Goal: Download file/media

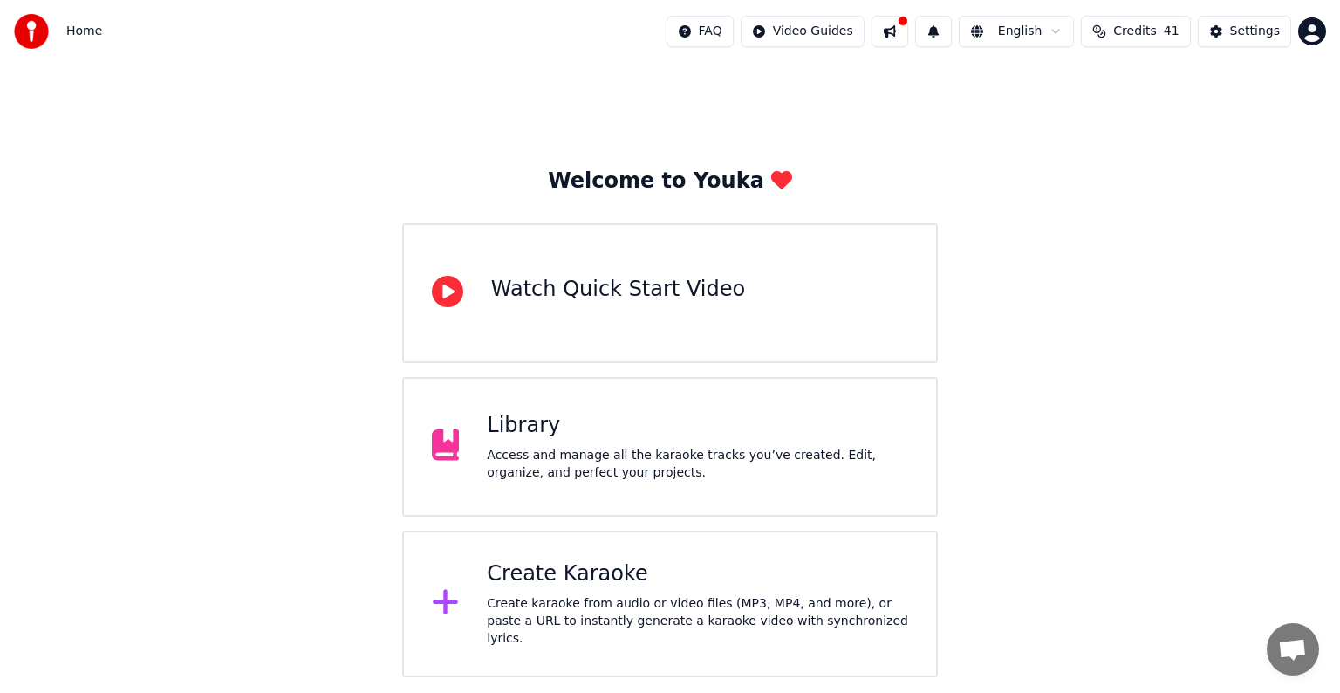
click at [614, 447] on div "Access and manage all the karaoke tracks you’ve created. Edit, organize, and pe…" at bounding box center [697, 464] width 421 height 35
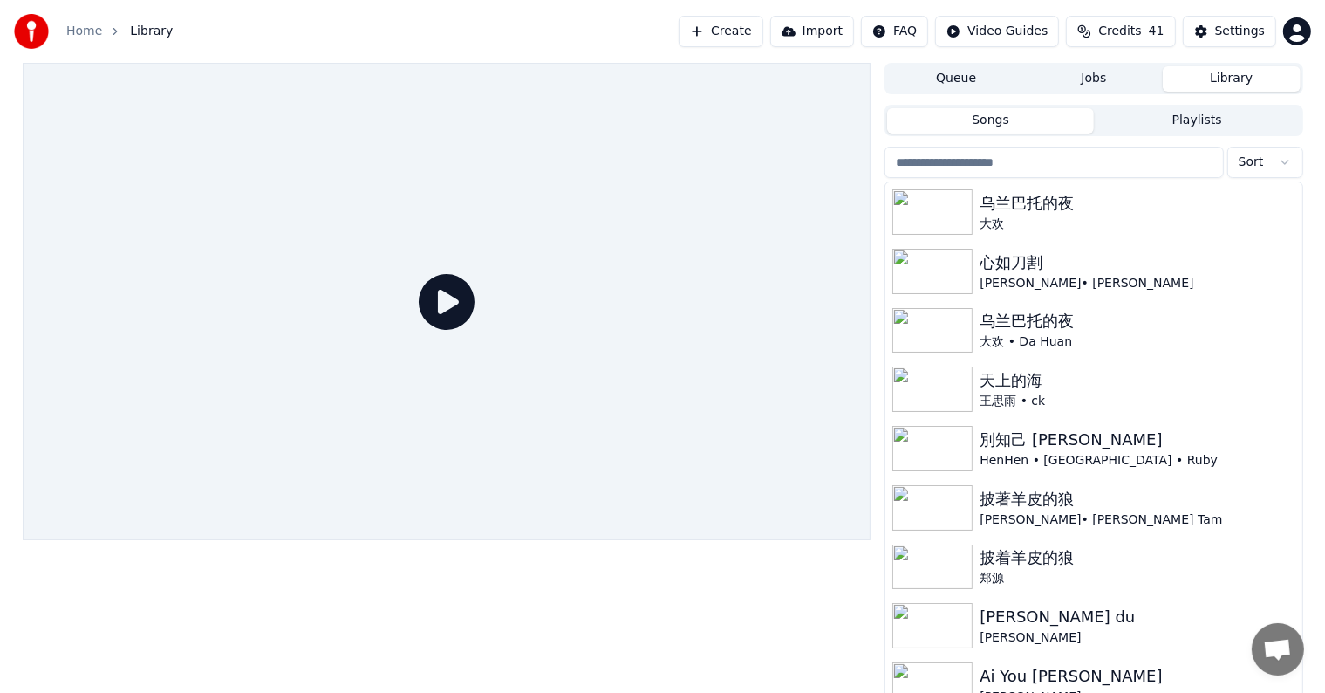
click at [838, 30] on button "Import" at bounding box center [812, 31] width 84 height 31
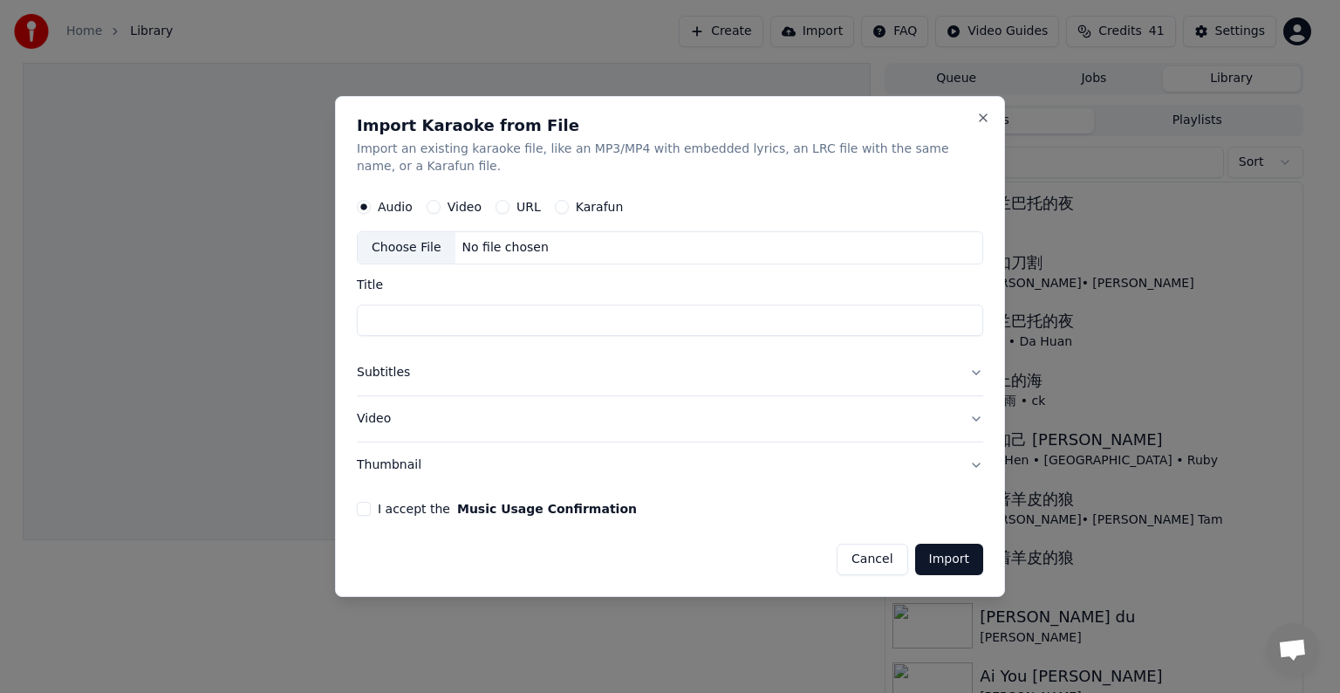
click at [434, 206] on button "Video" at bounding box center [434, 207] width 14 height 14
click at [510, 241] on div "No file chosen" at bounding box center [505, 247] width 100 height 17
type input "**********"
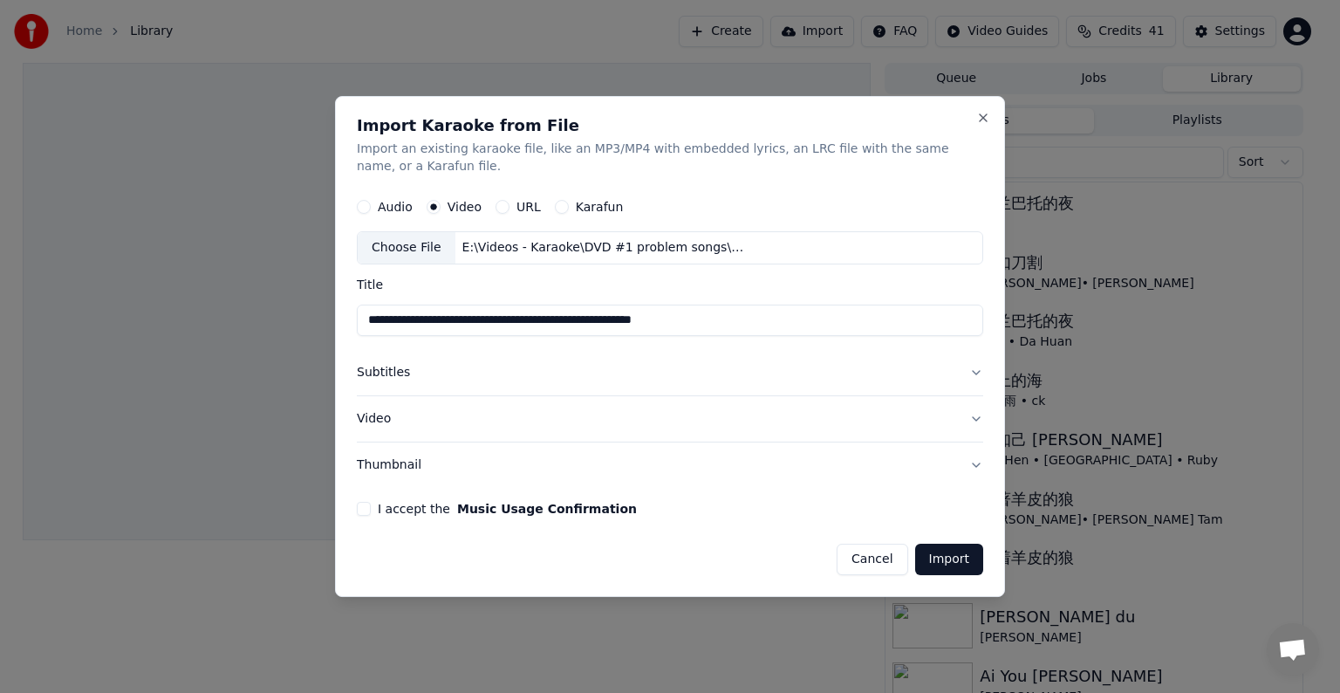
click at [975, 370] on button "Subtitles" at bounding box center [670, 372] width 626 height 45
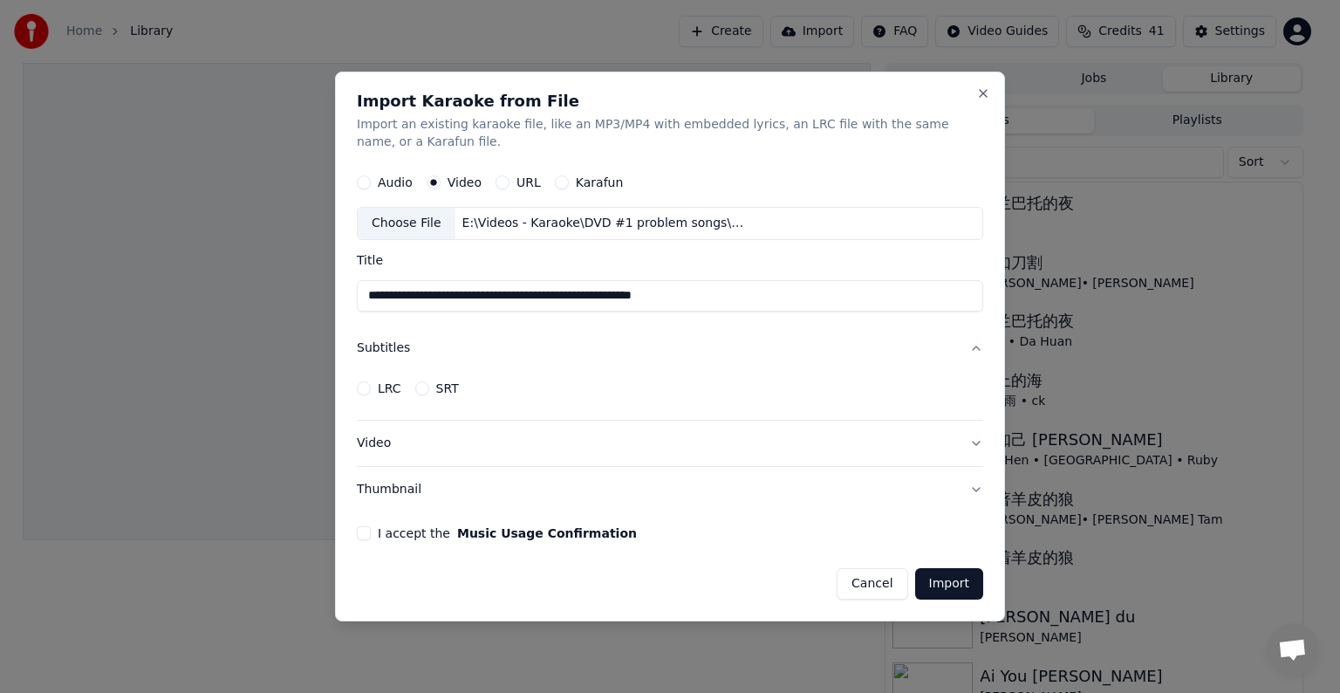
click at [980, 343] on button "Subtitles" at bounding box center [670, 347] width 626 height 45
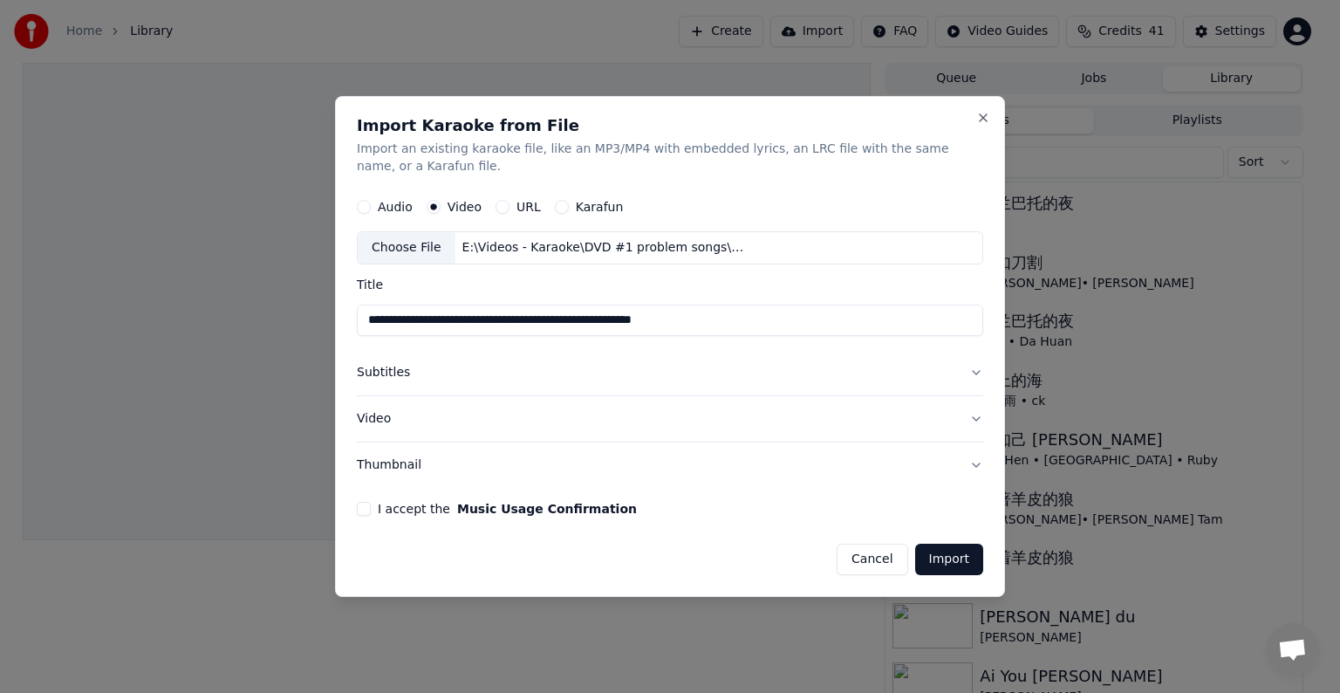
click at [975, 414] on button "Video" at bounding box center [670, 418] width 626 height 45
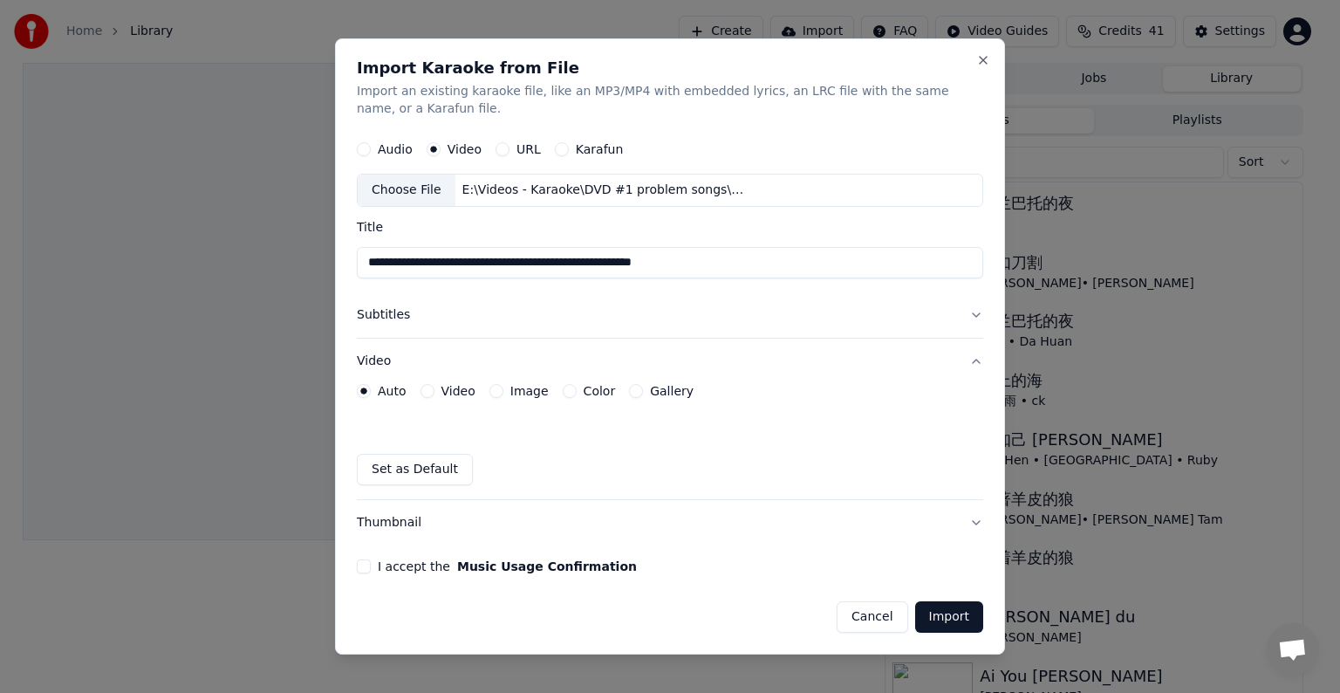
click at [975, 360] on button "Video" at bounding box center [670, 361] width 626 height 45
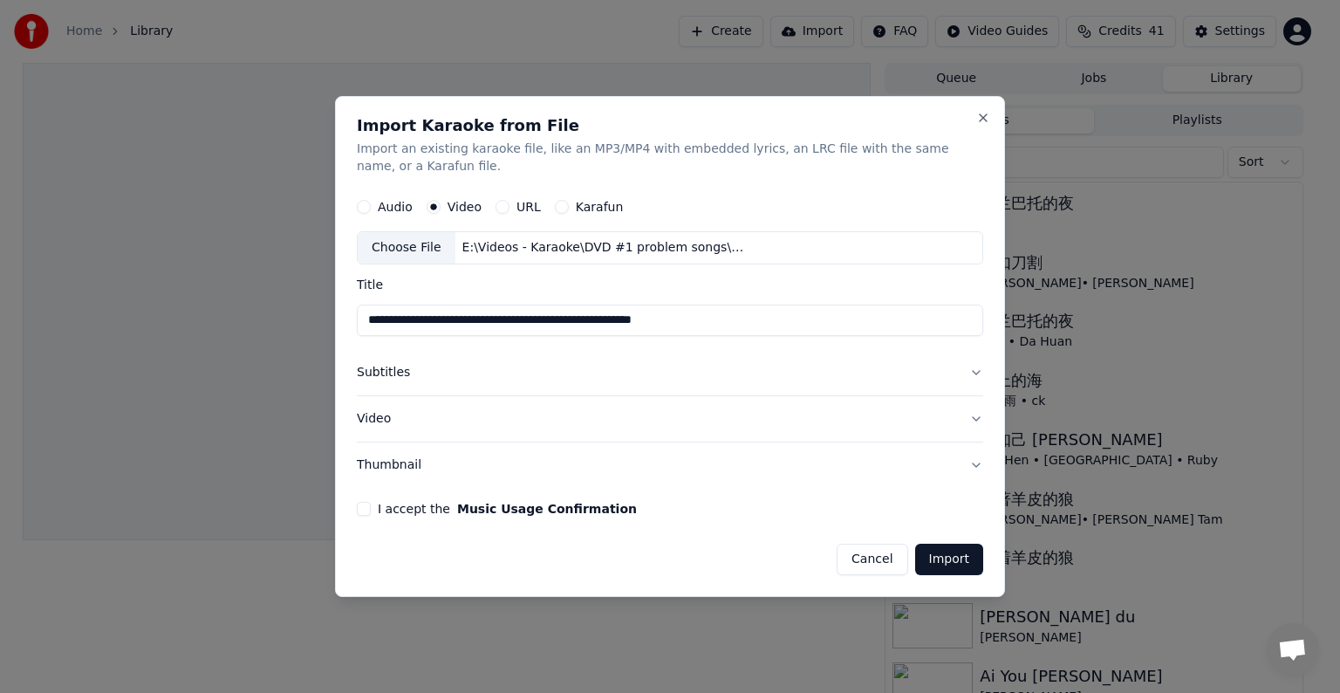
click at [359, 510] on button "I accept the Music Usage Confirmation" at bounding box center [364, 509] width 14 height 14
click at [967, 550] on button "Import" at bounding box center [949, 559] width 68 height 31
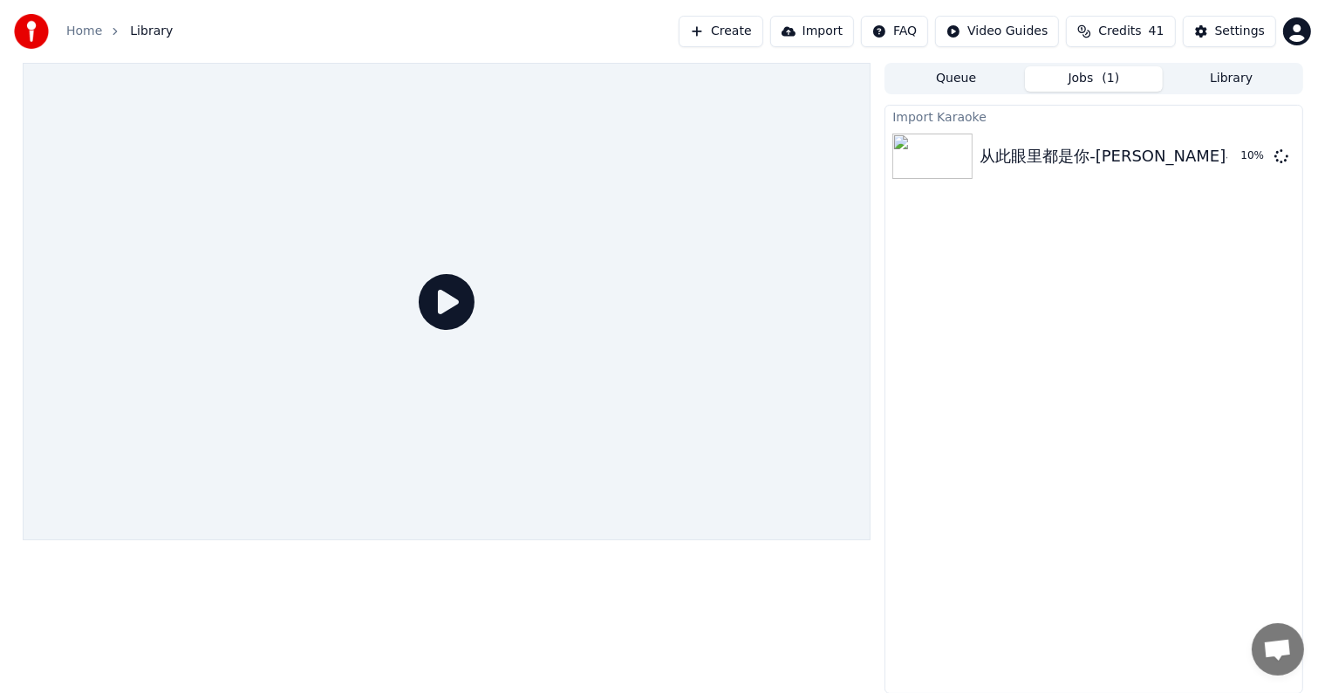
click at [441, 300] on icon at bounding box center [447, 302] width 56 height 56
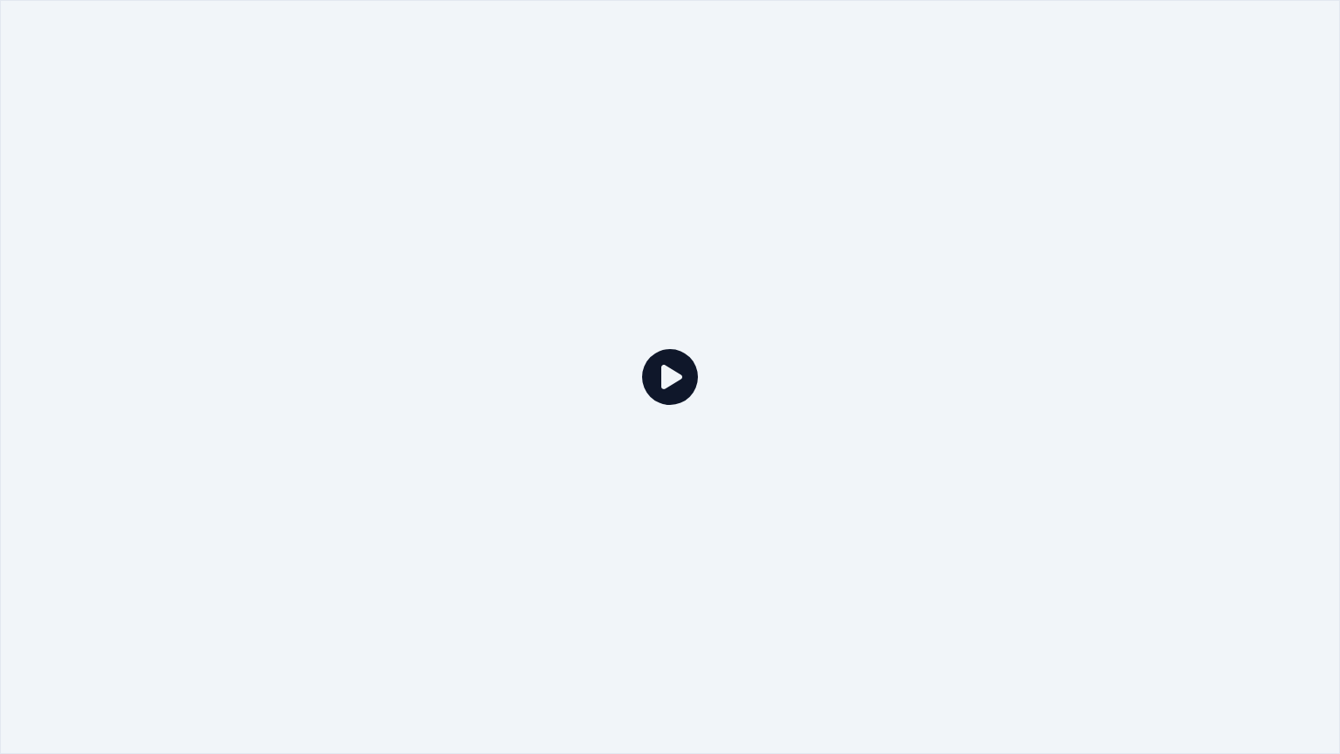
click at [441, 320] on div at bounding box center [670, 377] width 1340 height 754
click at [675, 370] on icon at bounding box center [670, 377] width 56 height 56
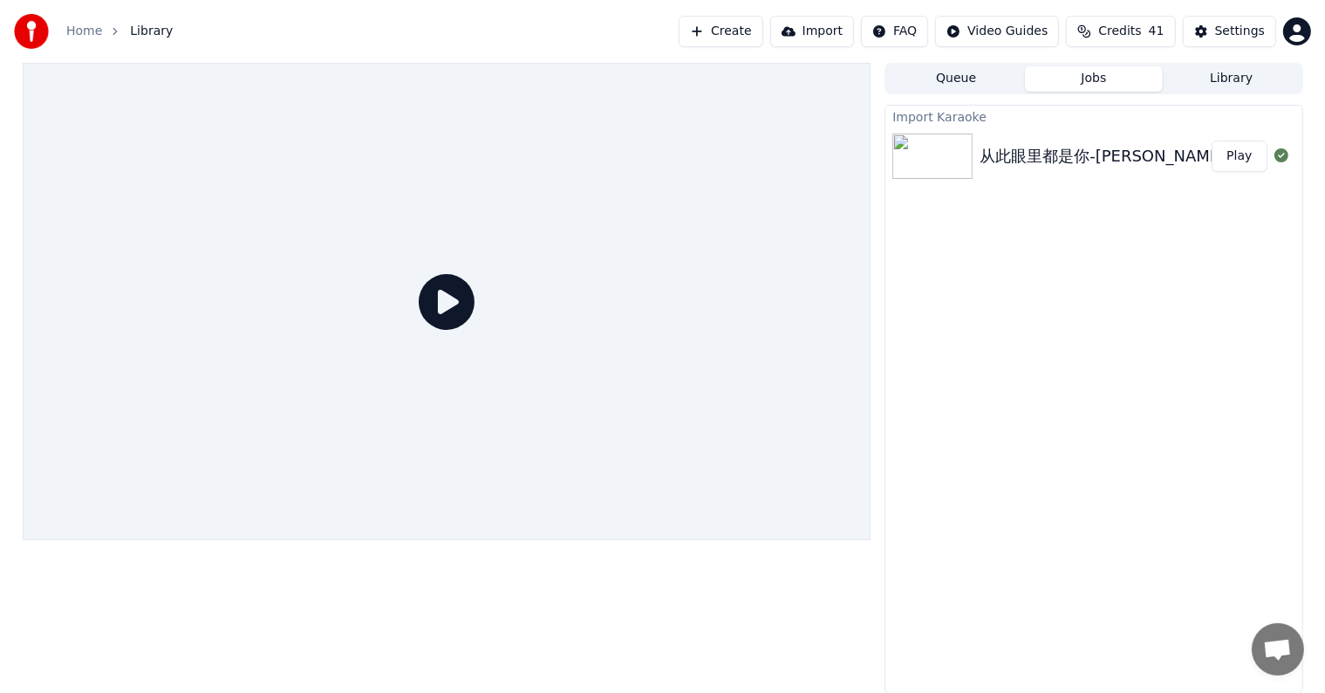
click at [1240, 152] on button "Play" at bounding box center [1239, 155] width 55 height 31
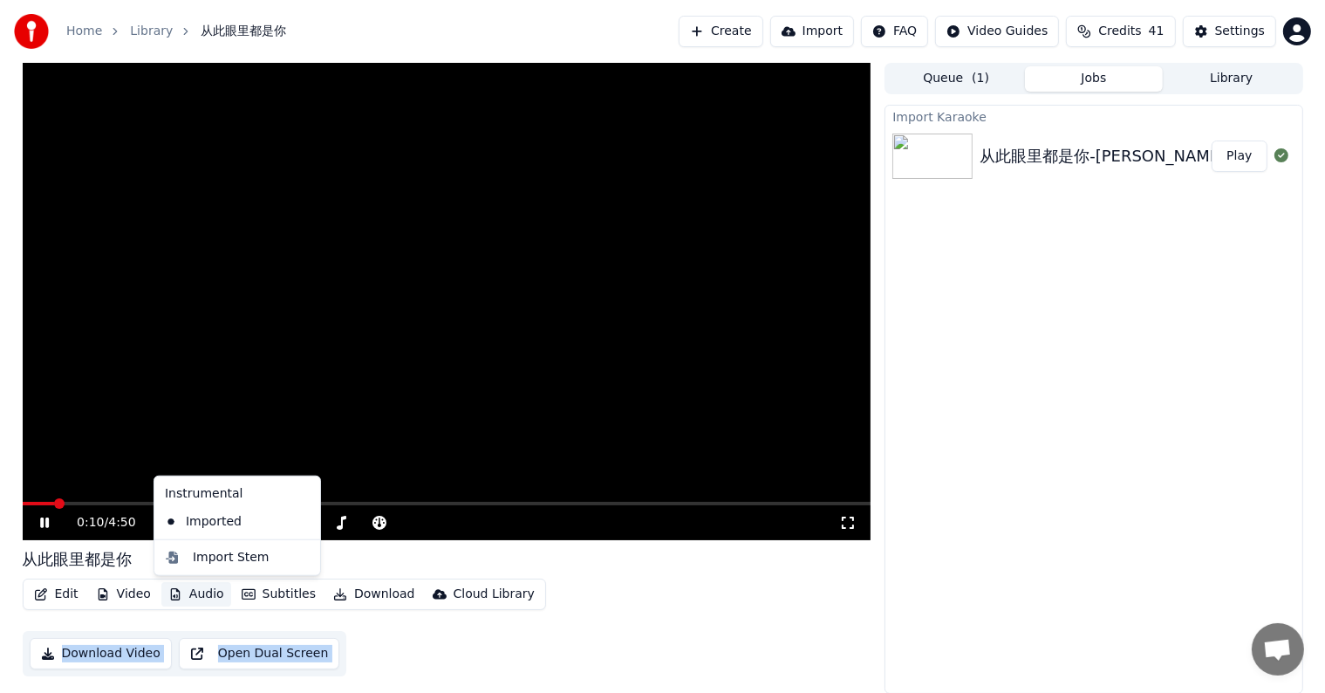
click at [181, 589] on button "Audio" at bounding box center [196, 594] width 70 height 24
click at [350, 464] on video at bounding box center [447, 301] width 849 height 477
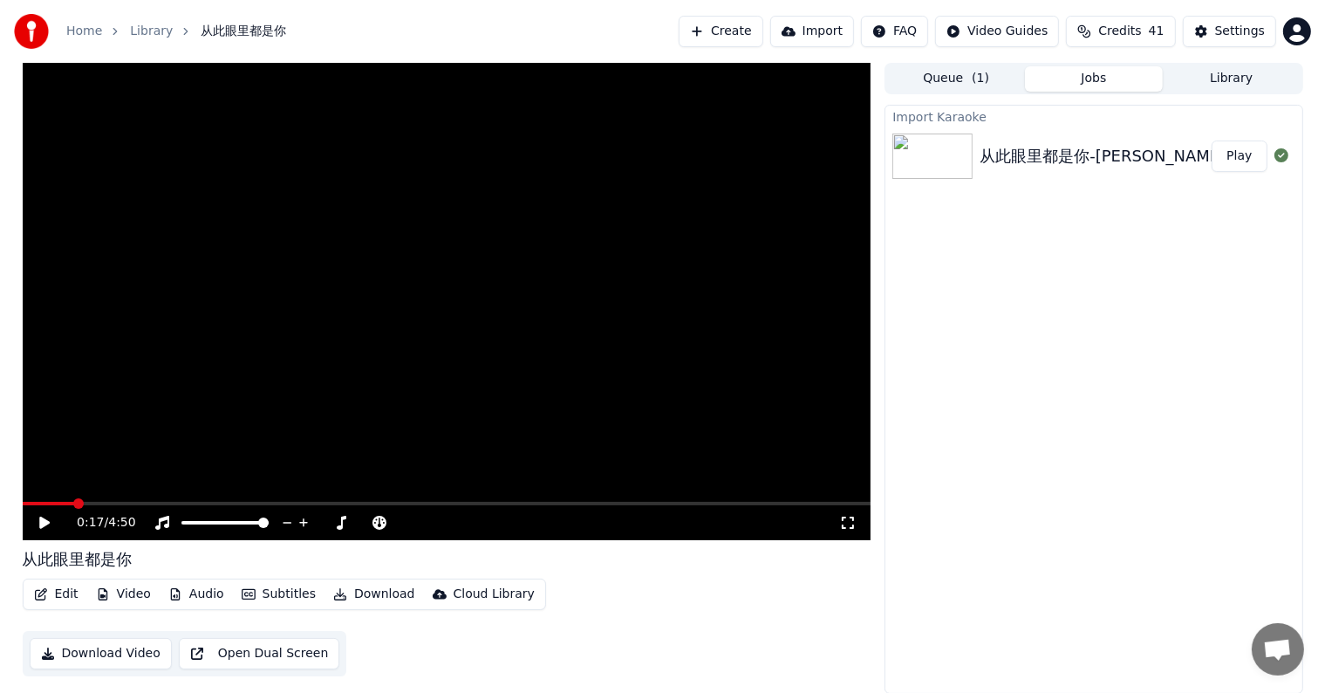
click at [43, 526] on icon at bounding box center [44, 523] width 10 height 12
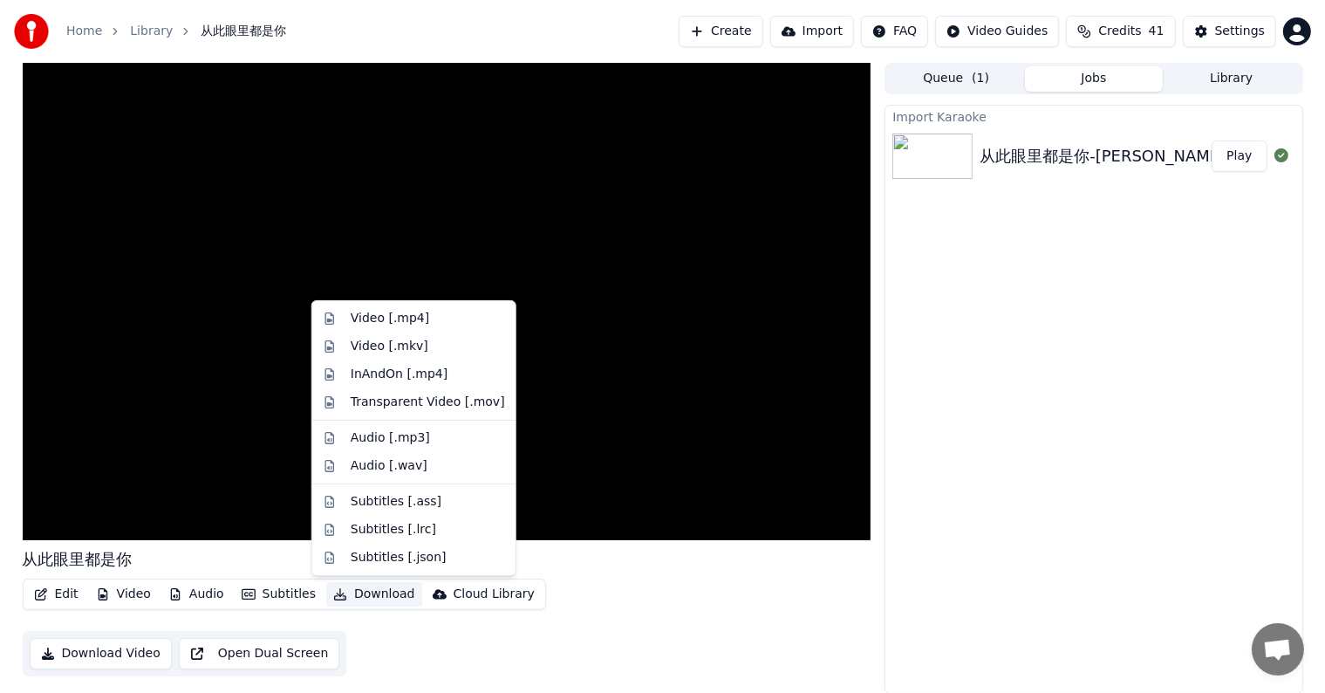
click at [366, 592] on button "Download" at bounding box center [374, 594] width 96 height 24
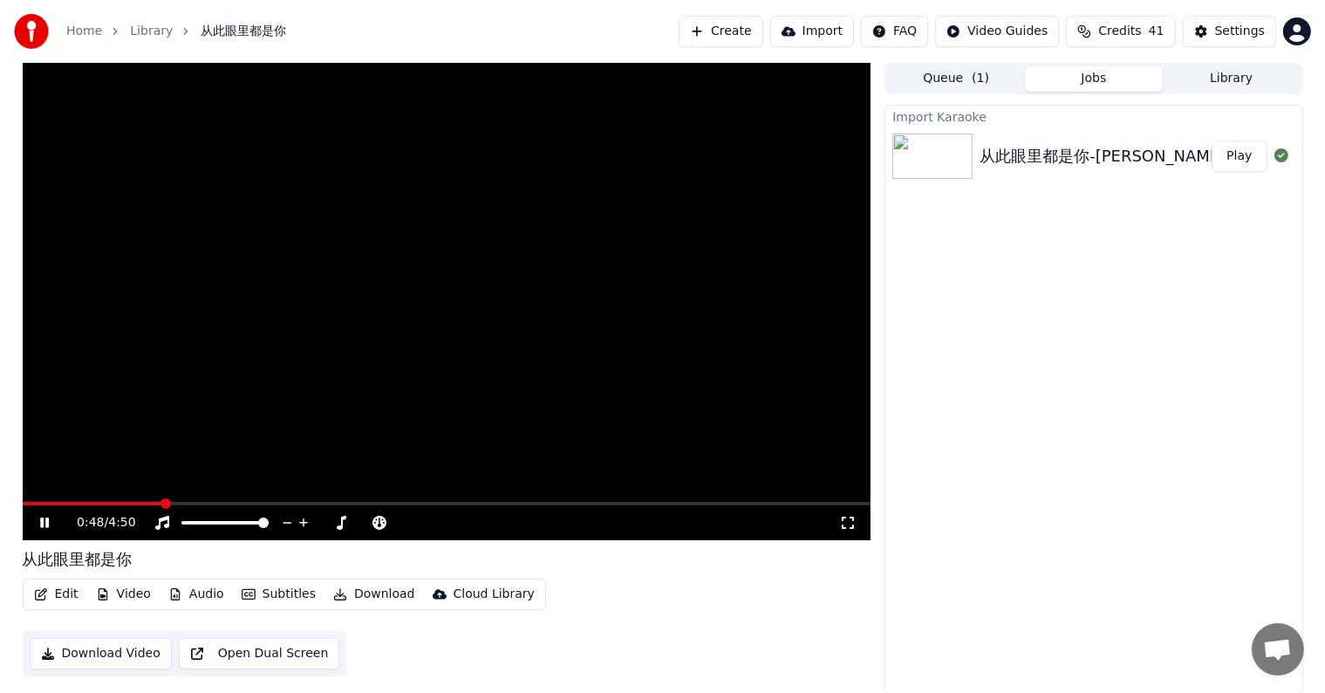
click at [38, 519] on icon at bounding box center [57, 523] width 41 height 14
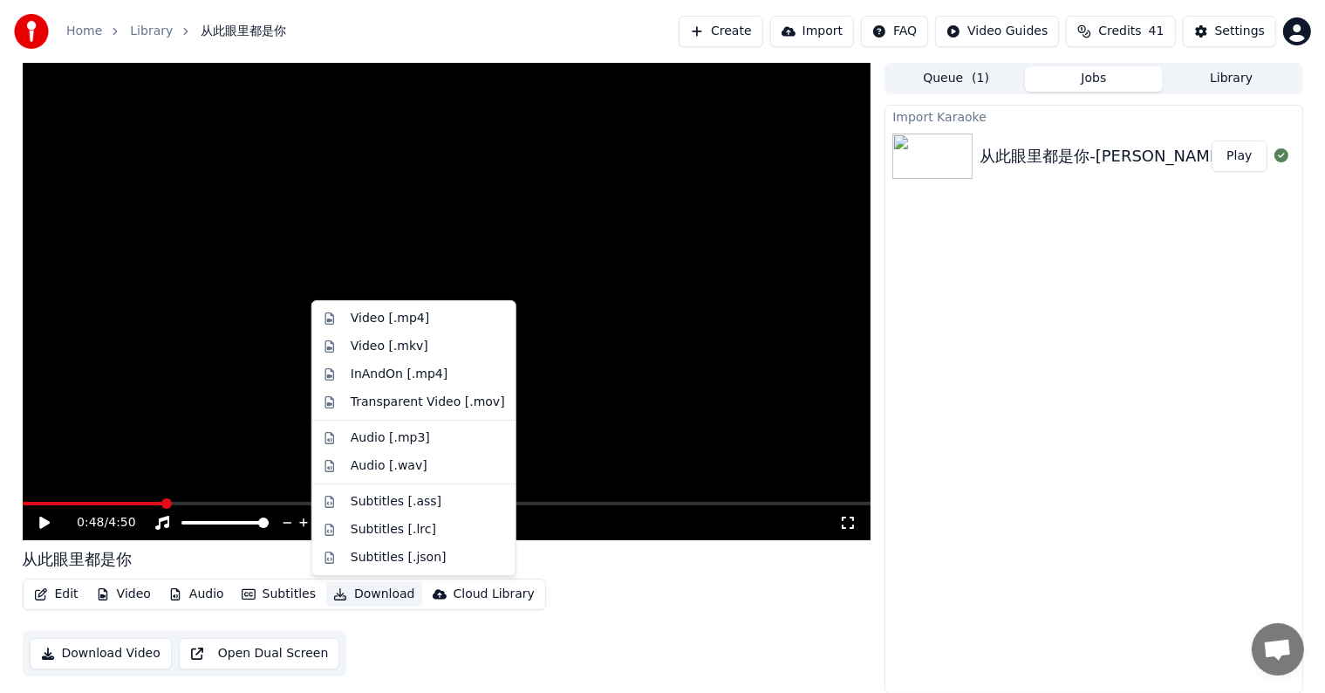
click at [348, 590] on button "Download" at bounding box center [374, 594] width 96 height 24
click at [412, 319] on div "Video [.mp4]" at bounding box center [390, 318] width 79 height 17
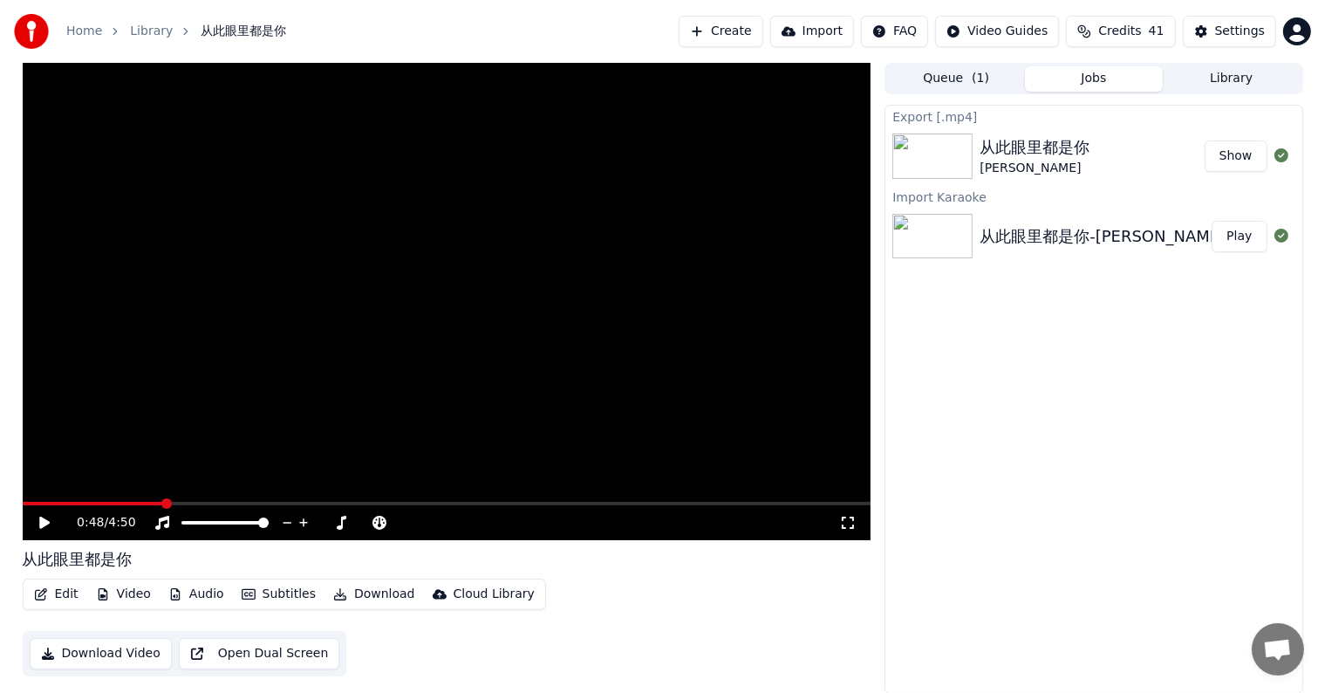
click at [1239, 157] on button "Show" at bounding box center [1236, 155] width 63 height 31
click at [1237, 161] on button "Show" at bounding box center [1236, 155] width 63 height 31
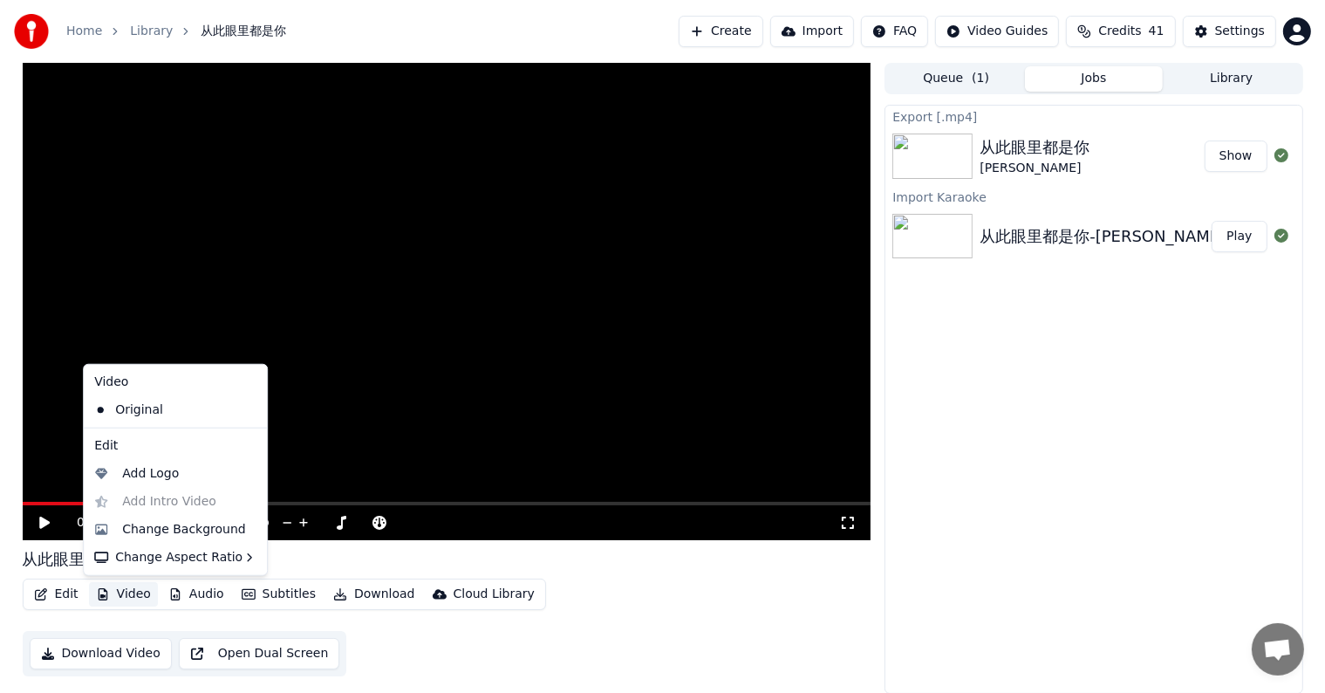
click at [136, 595] on button "Video" at bounding box center [123, 594] width 69 height 24
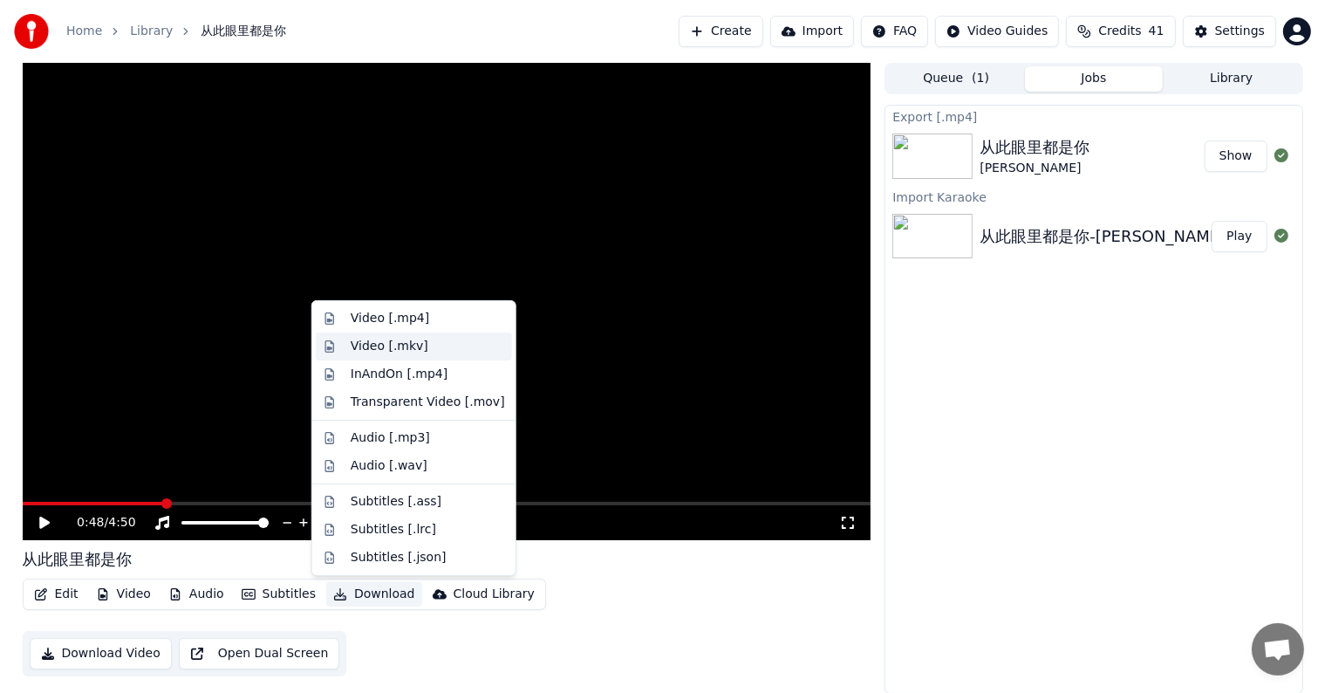
click at [390, 351] on div "Video [.mkv]" at bounding box center [390, 346] width 78 height 17
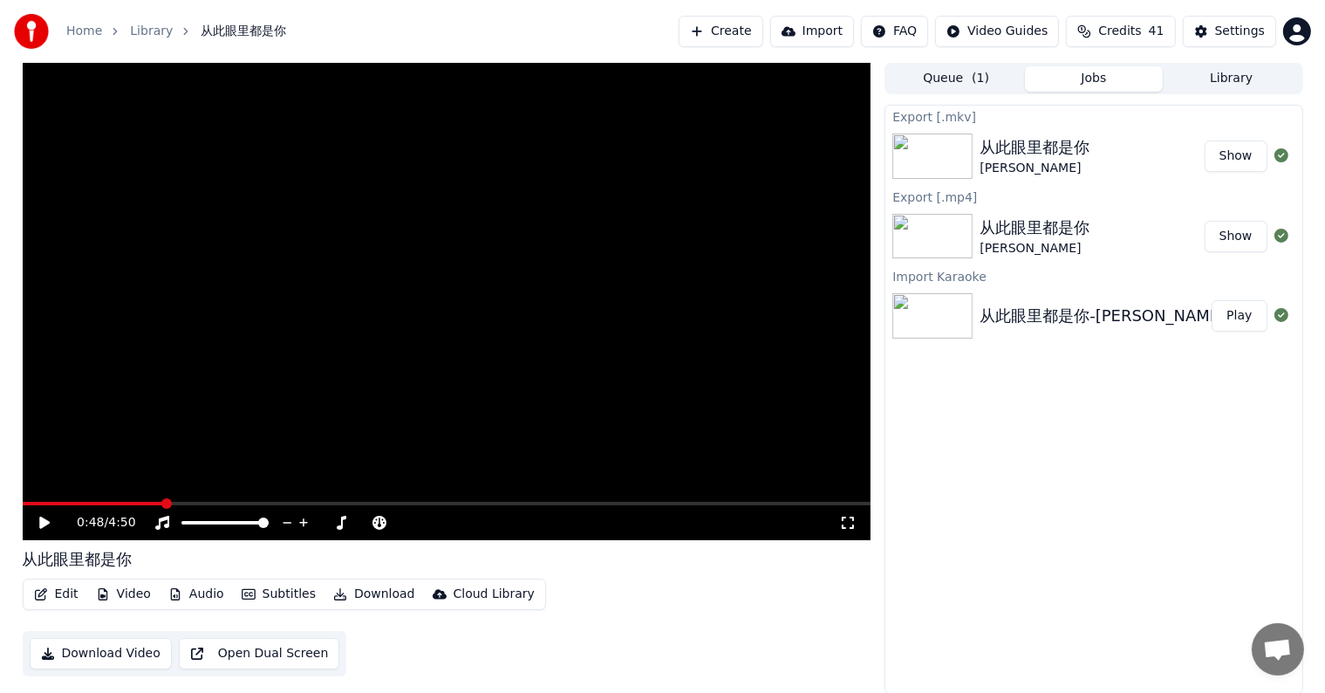
click at [1227, 158] on button "Show" at bounding box center [1236, 155] width 63 height 31
click at [1198, 71] on button "Library" at bounding box center [1232, 78] width 138 height 25
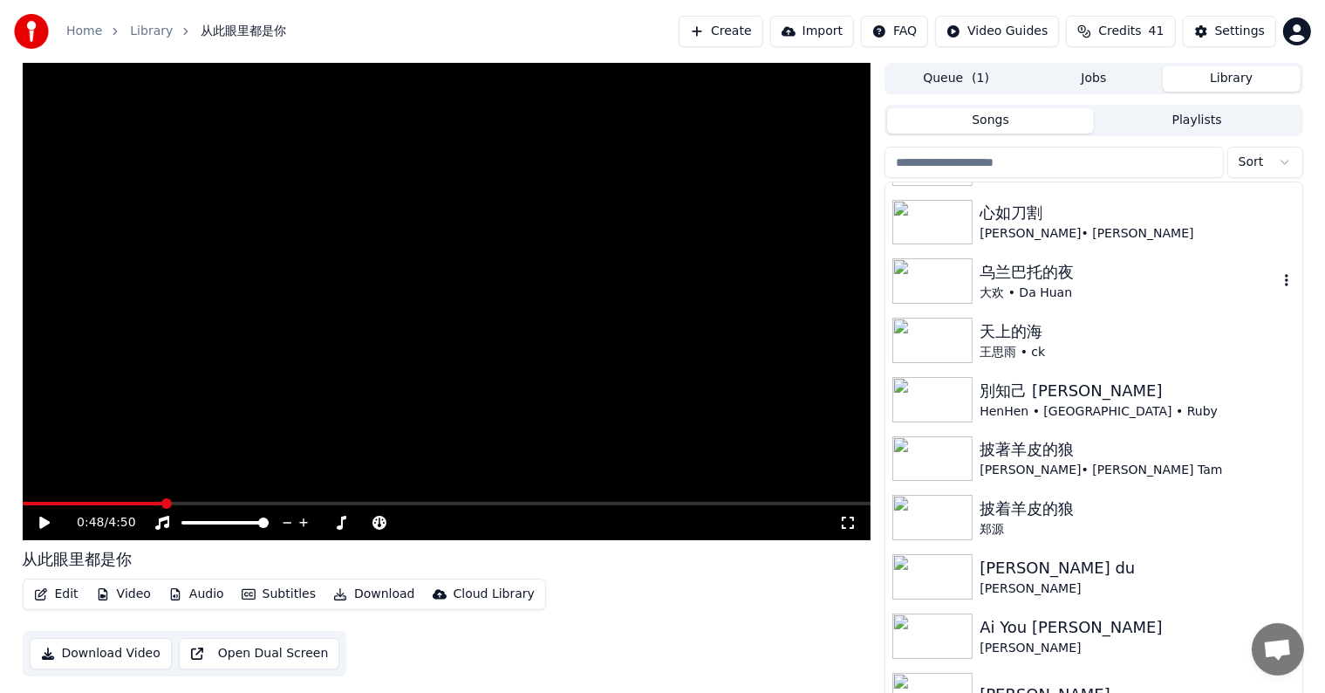
scroll to position [110, 0]
click at [934, 447] on img at bounding box center [933, 457] width 80 height 45
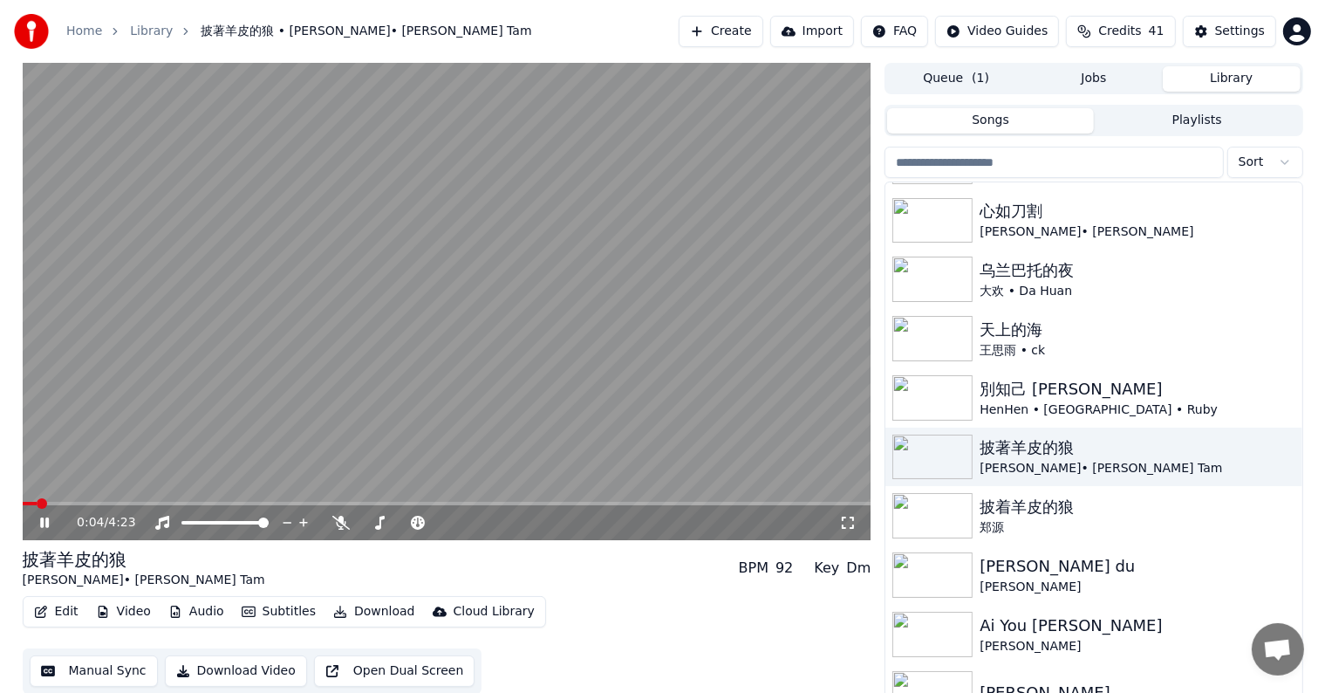
click at [268, 606] on button "Subtitles" at bounding box center [279, 611] width 88 height 24
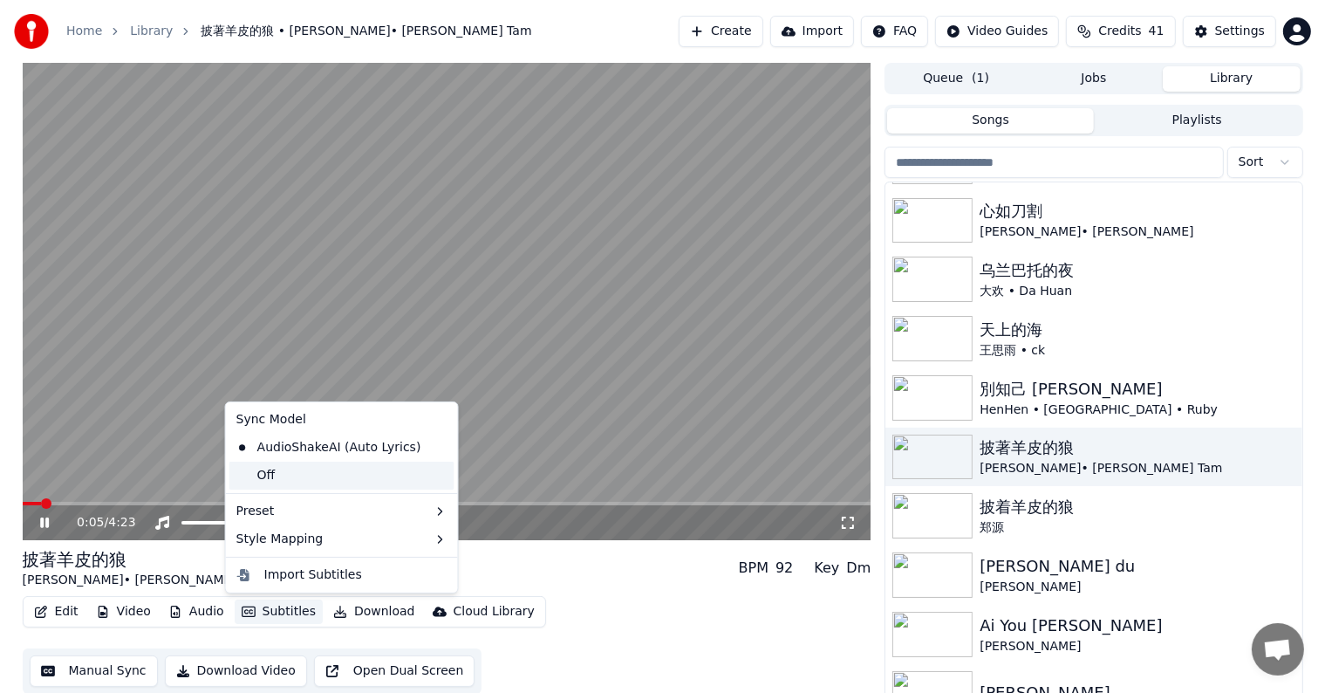
click at [286, 471] on div "Off" at bounding box center [341, 476] width 225 height 28
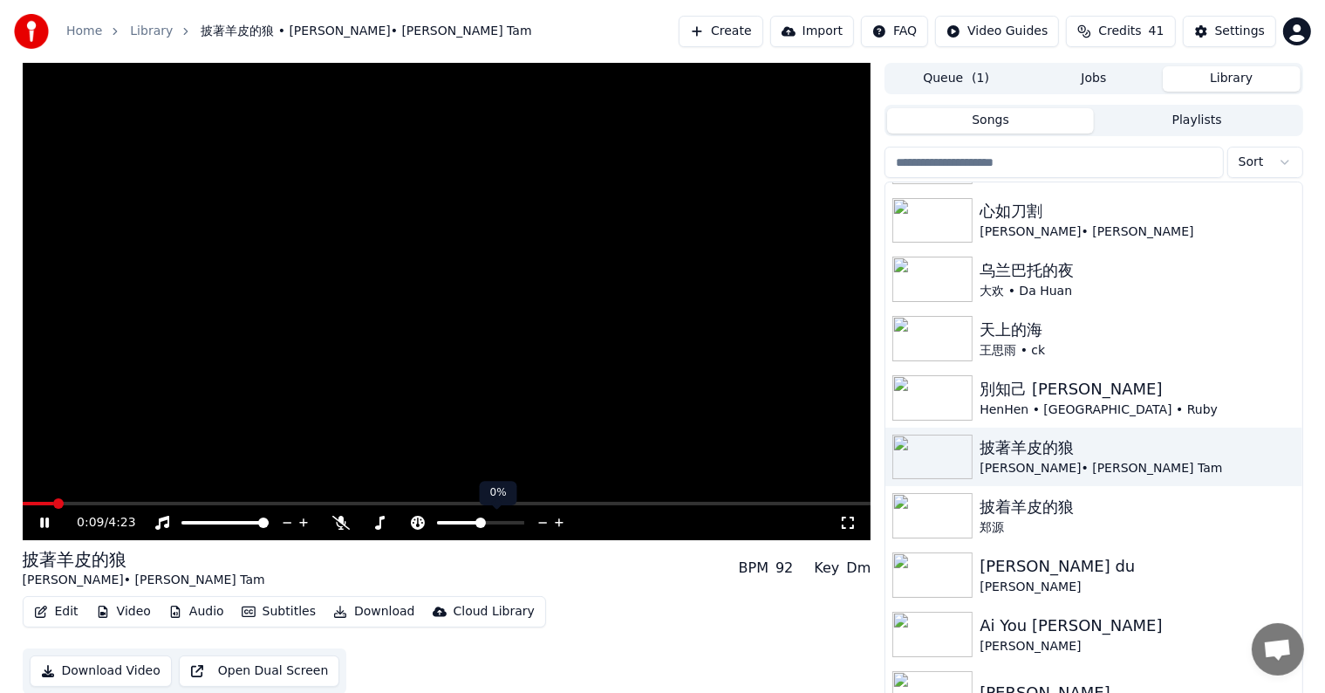
click at [544, 522] on icon at bounding box center [543, 522] width 17 height 17
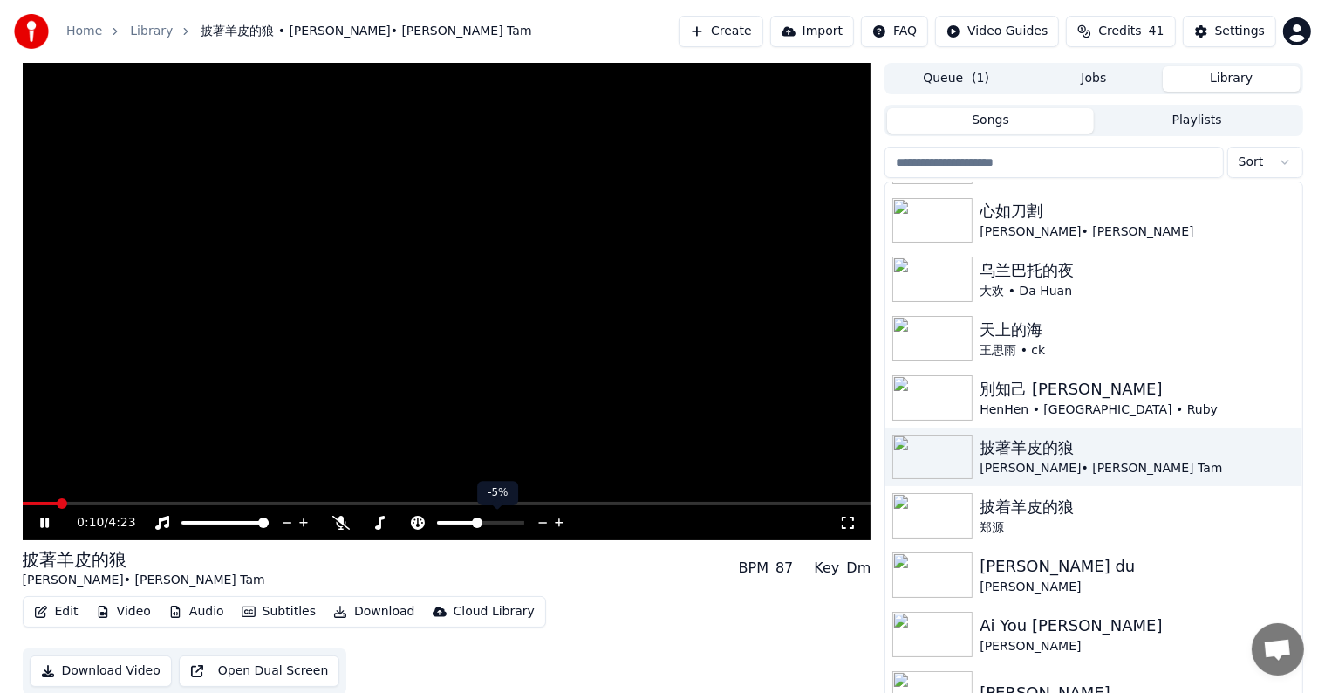
click at [544, 522] on icon at bounding box center [543, 522] width 17 height 17
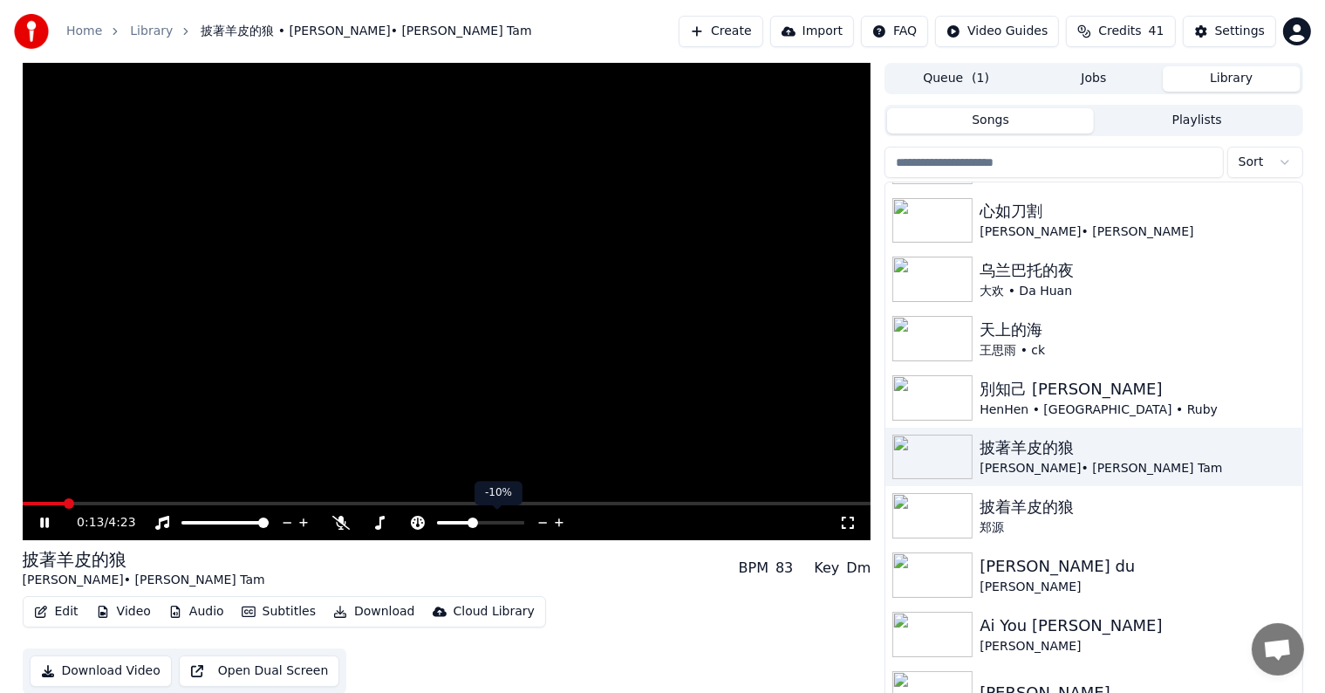
click at [544, 522] on icon at bounding box center [543, 522] width 17 height 17
click at [558, 521] on icon at bounding box center [559, 522] width 17 height 17
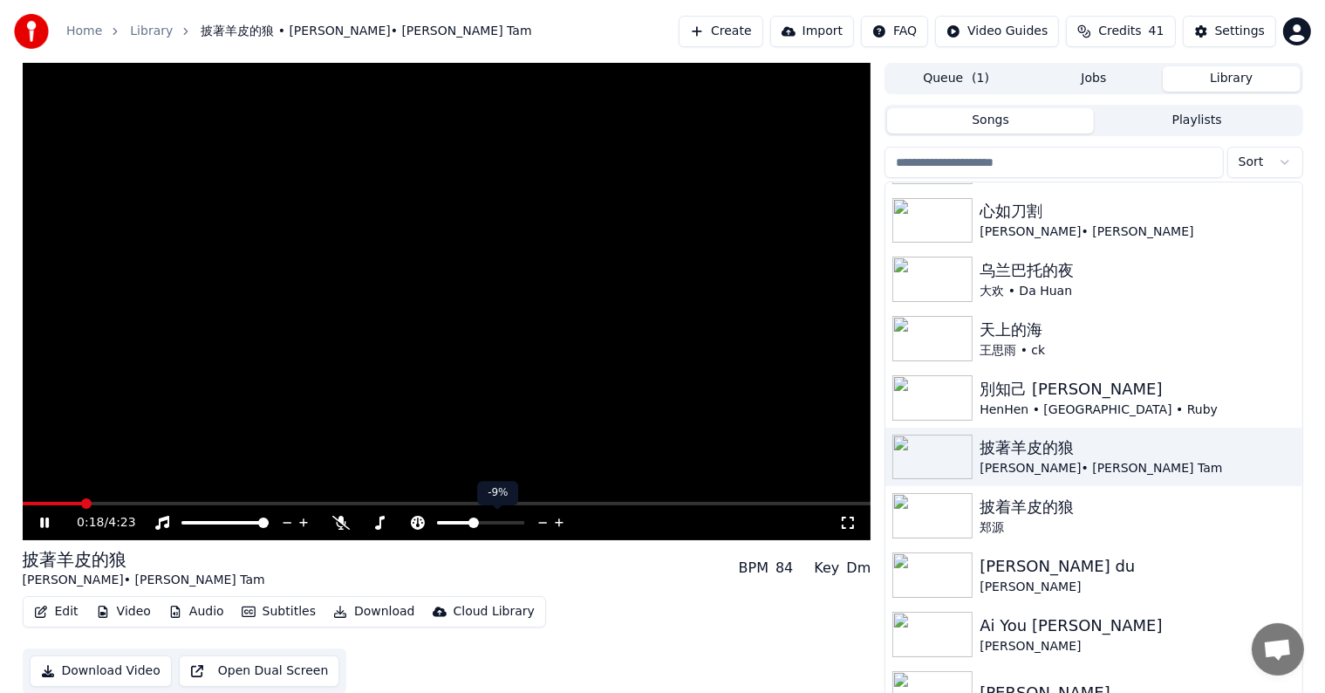
click at [558, 521] on icon at bounding box center [559, 522] width 17 height 17
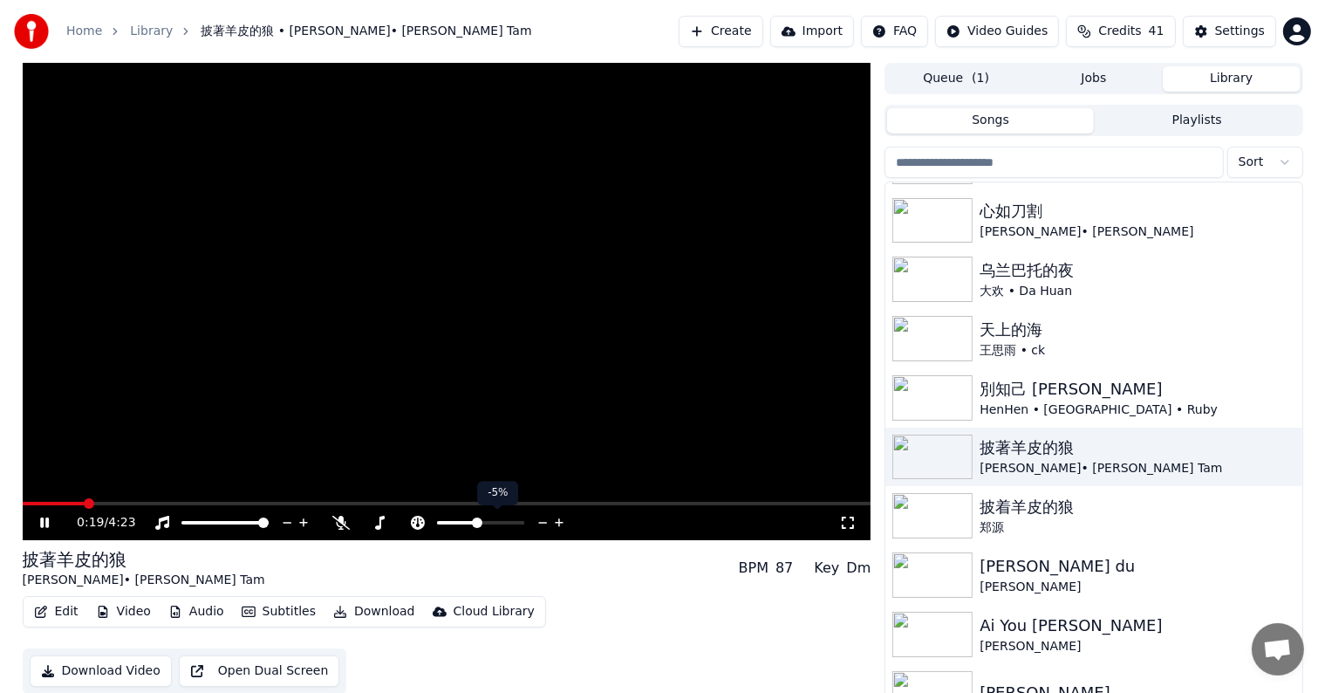
click at [558, 521] on icon at bounding box center [559, 522] width 17 height 17
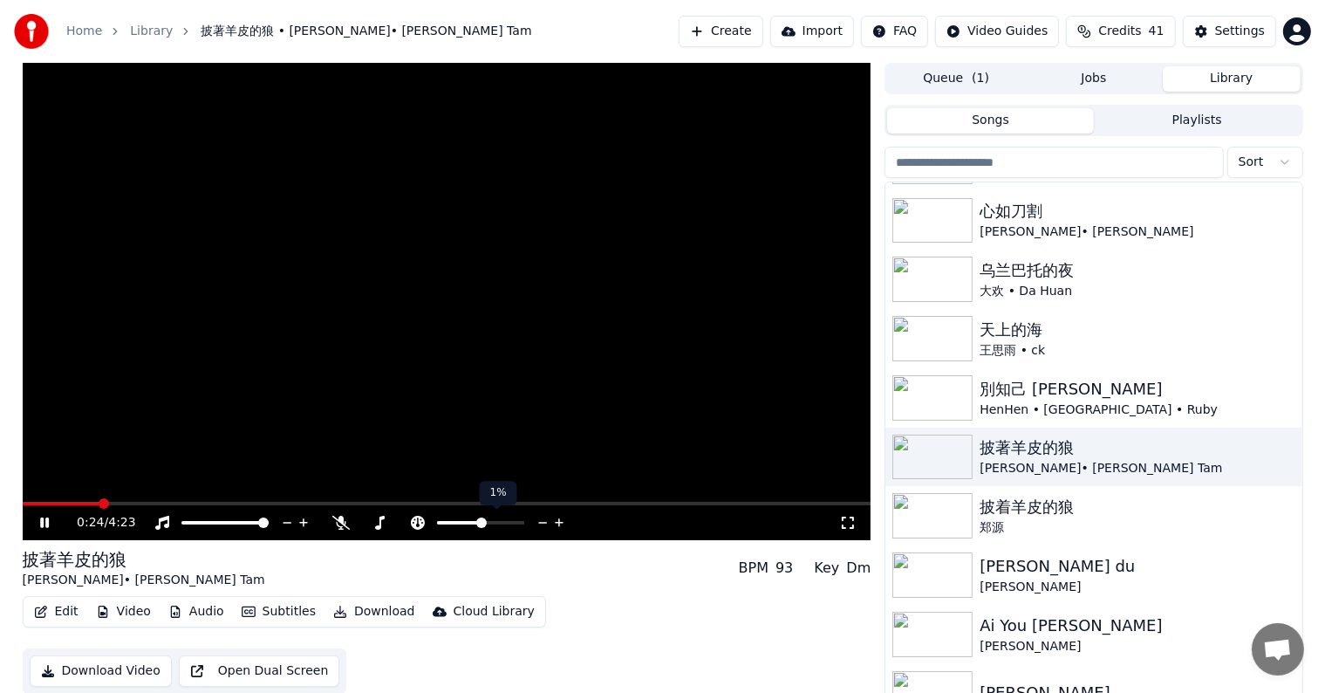
click at [542, 519] on icon at bounding box center [543, 522] width 17 height 17
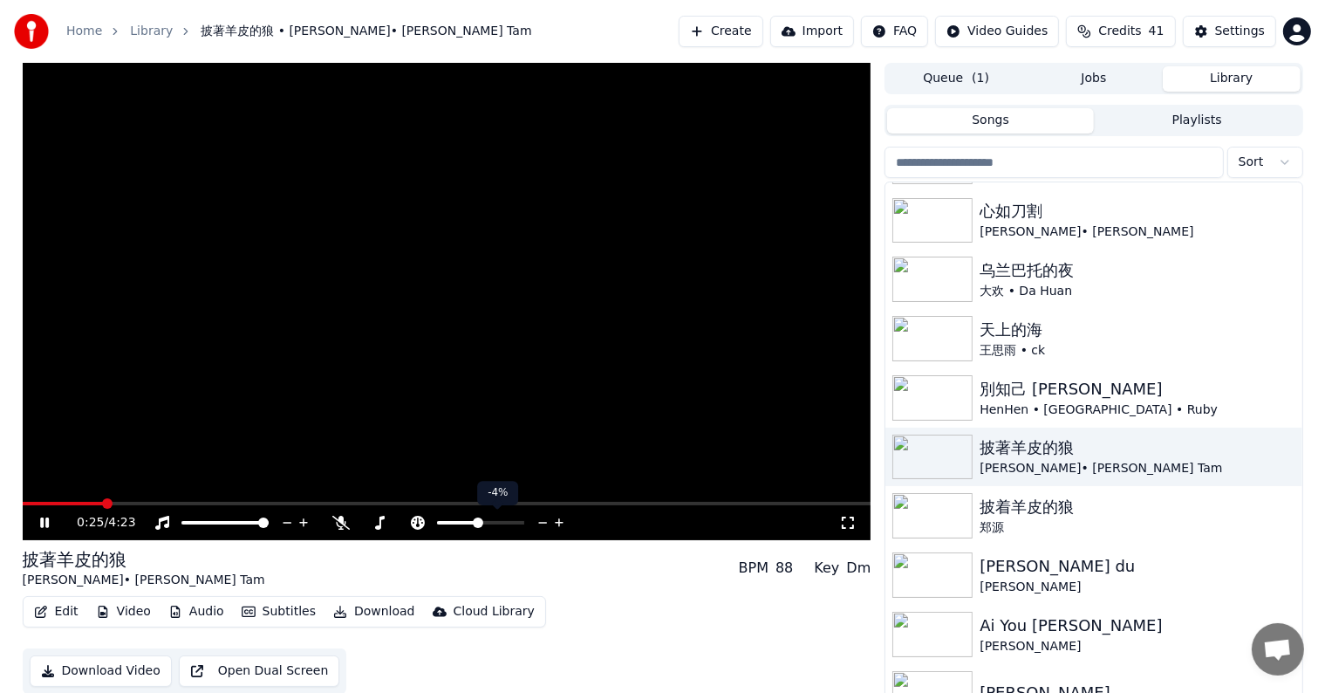
click at [542, 519] on icon at bounding box center [543, 522] width 17 height 17
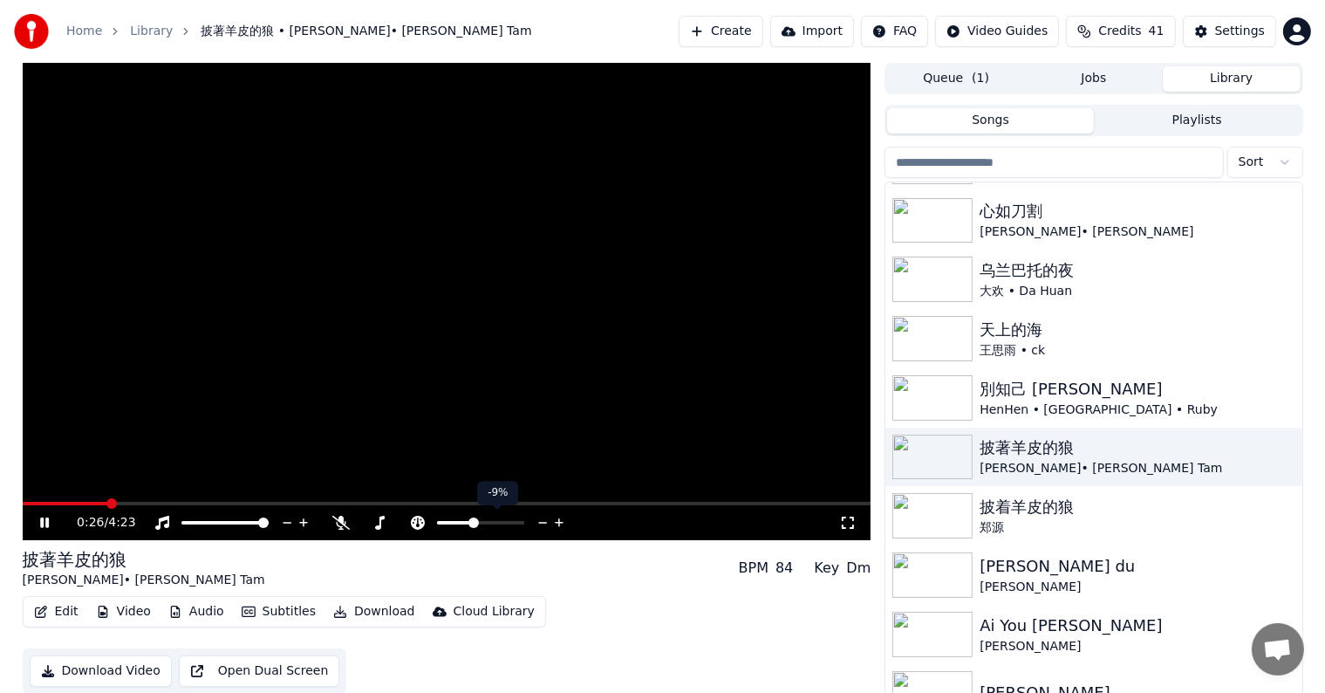
click at [542, 519] on icon at bounding box center [543, 522] width 17 height 17
click at [558, 520] on icon at bounding box center [559, 522] width 17 height 17
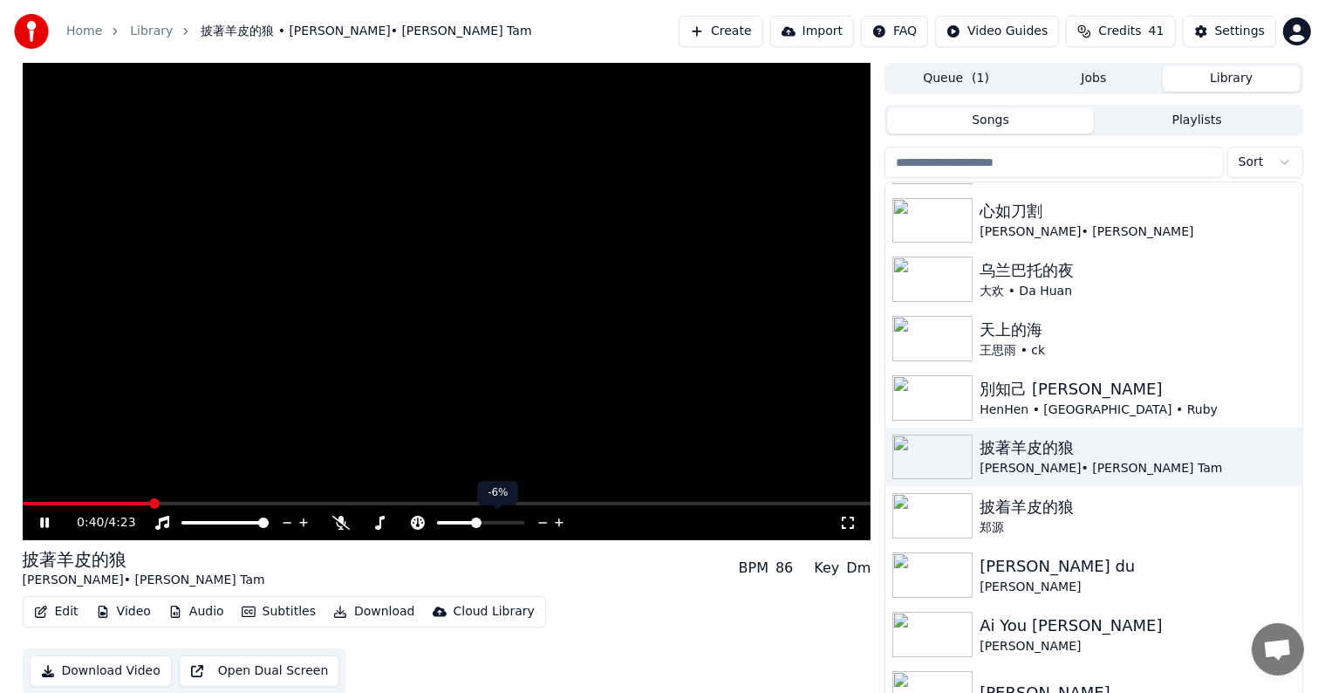
click at [558, 520] on icon at bounding box center [559, 522] width 17 height 17
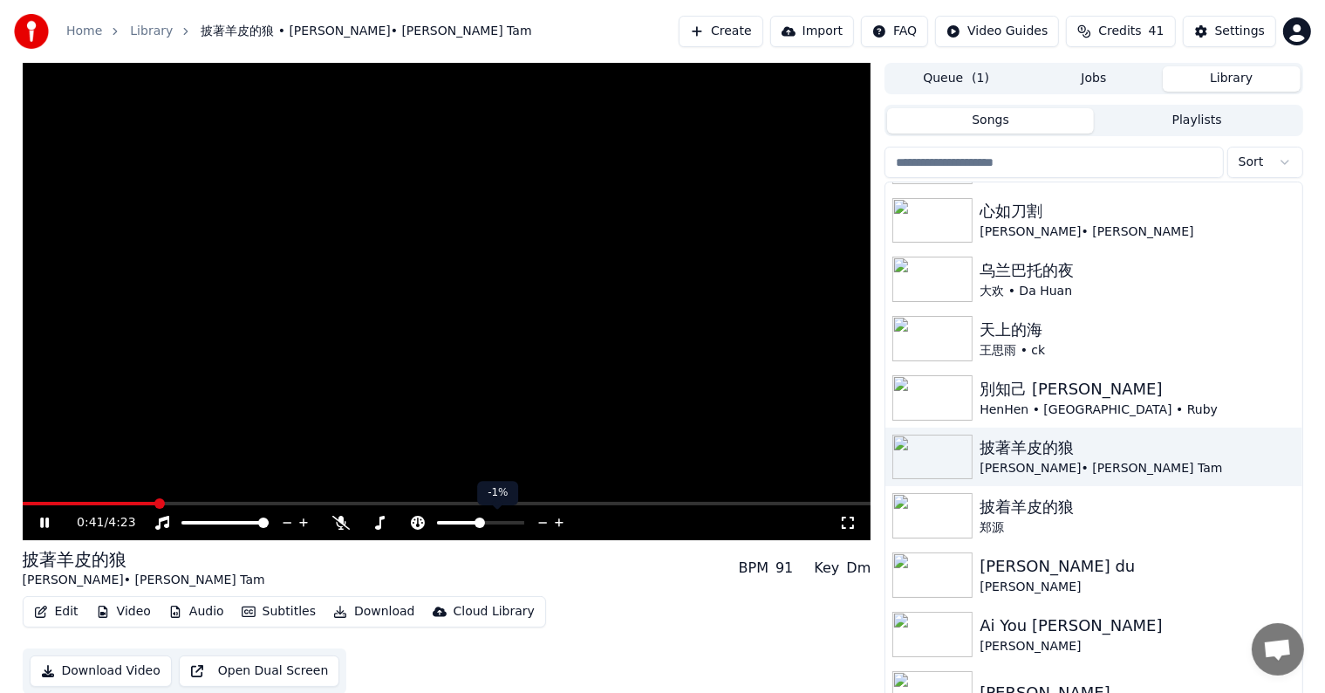
click at [558, 520] on icon at bounding box center [559, 522] width 17 height 17
click at [541, 520] on icon at bounding box center [543, 522] width 17 height 17
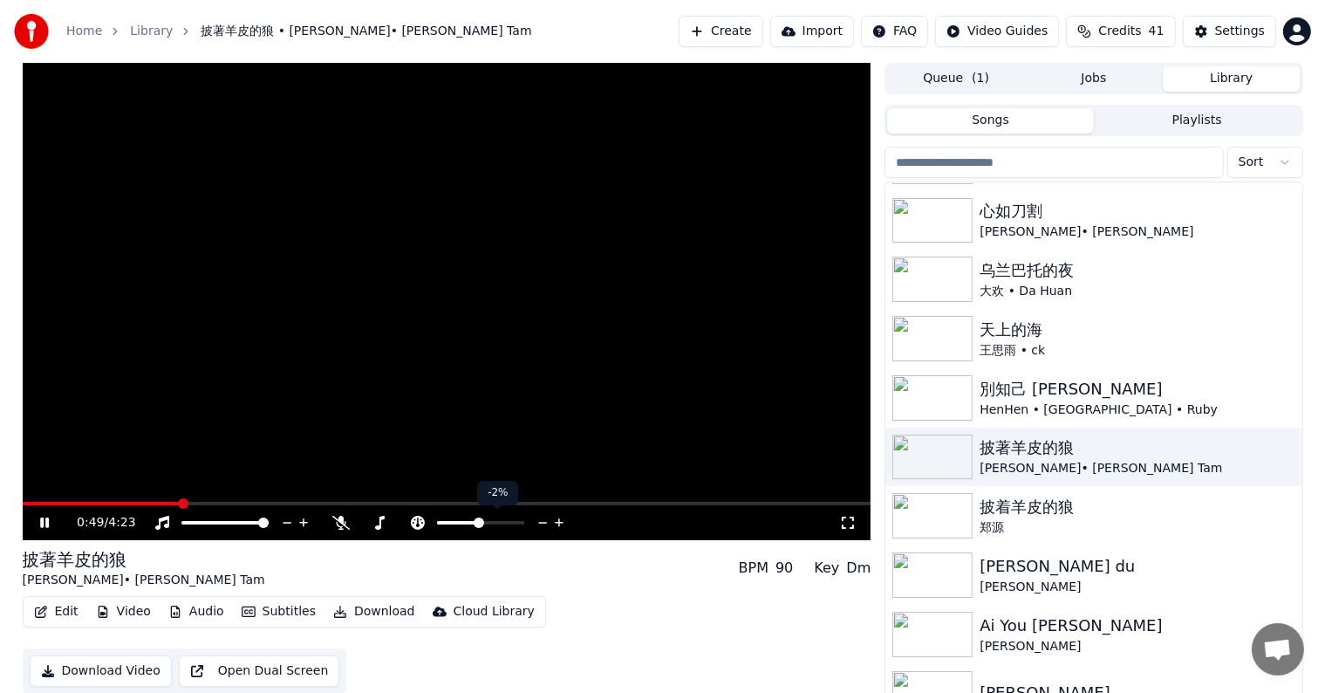
click at [541, 520] on icon at bounding box center [543, 522] width 17 height 17
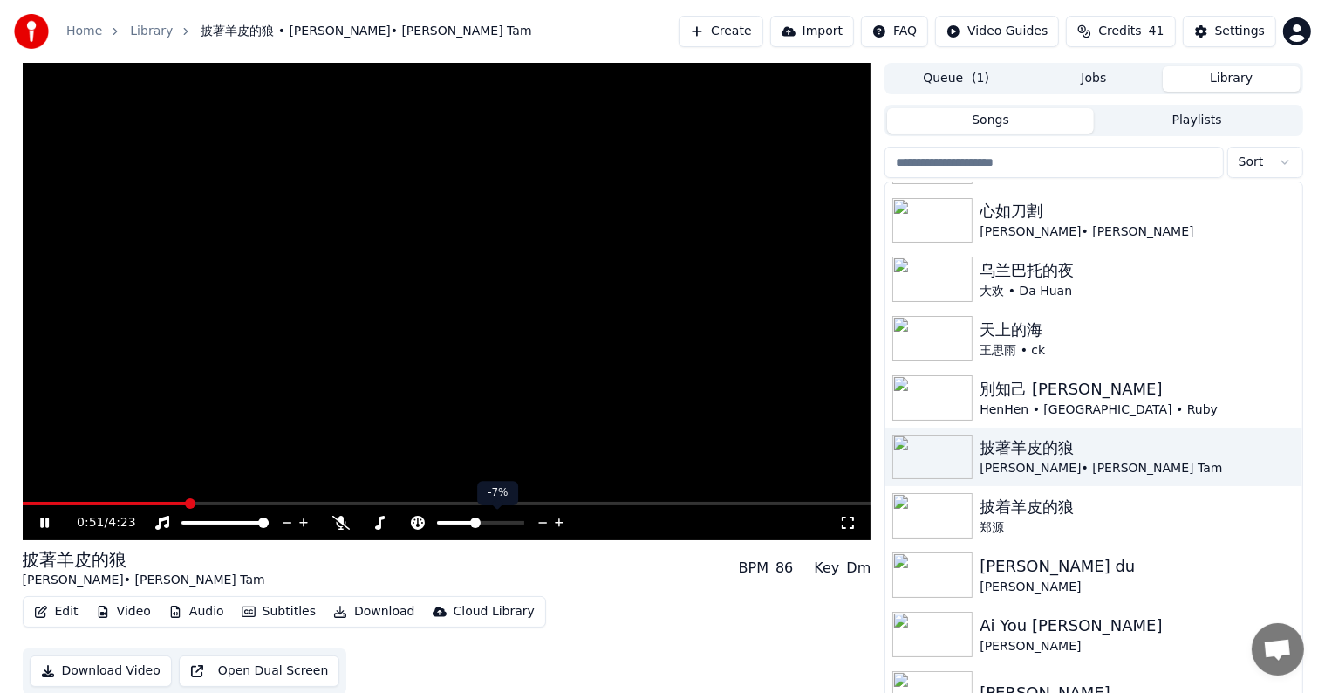
click at [541, 520] on icon at bounding box center [543, 522] width 17 height 17
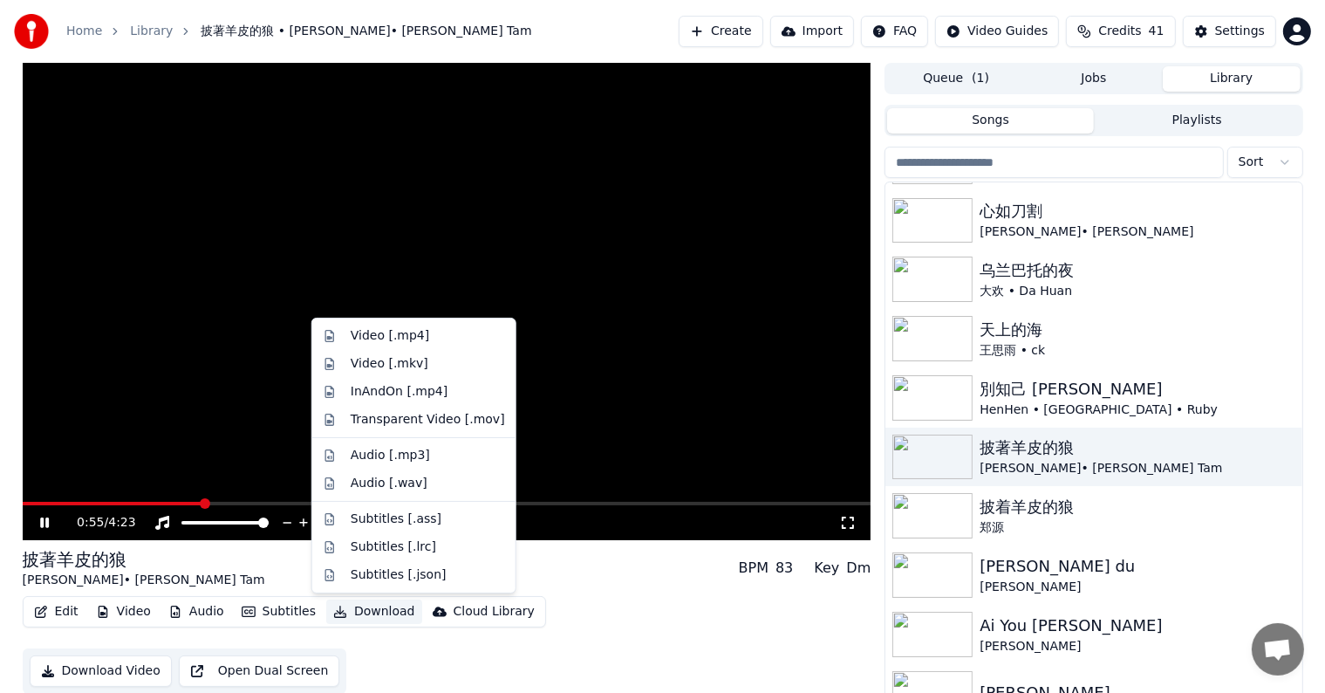
click at [363, 615] on button "Download" at bounding box center [374, 611] width 96 height 24
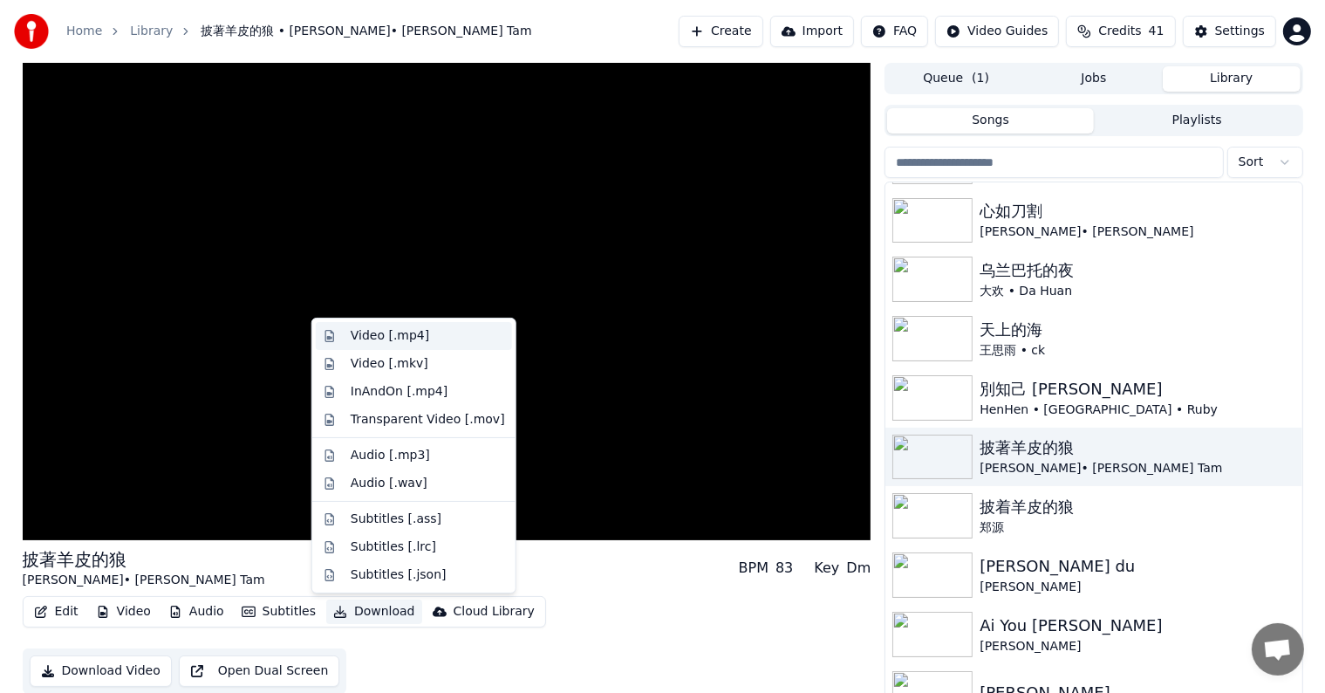
click at [401, 330] on div "Video [.mp4]" at bounding box center [390, 335] width 79 height 17
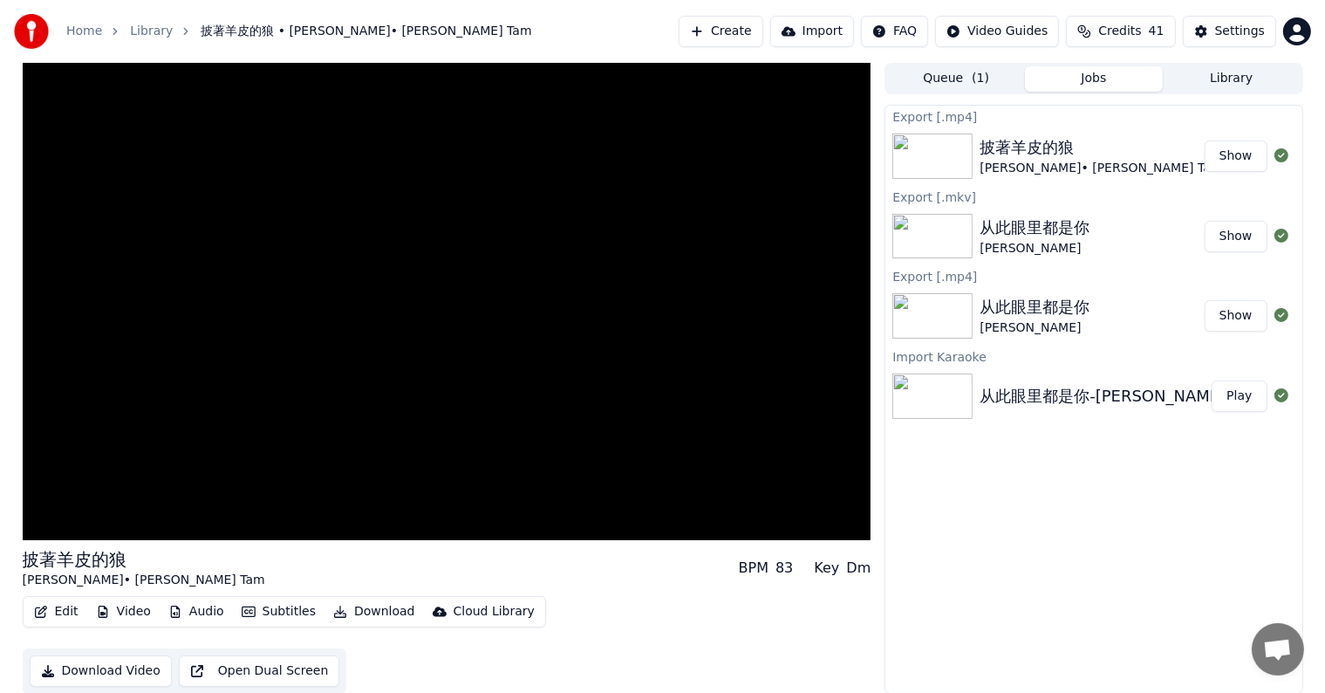
click at [1224, 156] on button "Show" at bounding box center [1236, 155] width 63 height 31
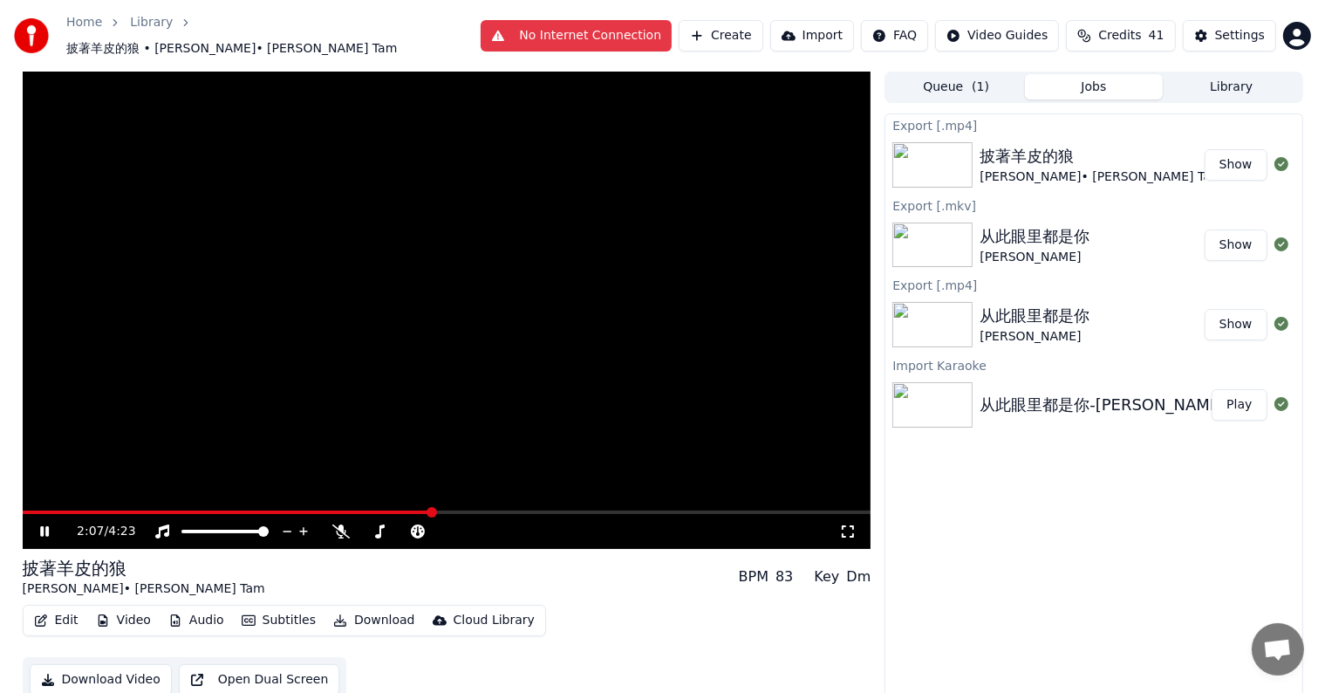
click at [45, 524] on icon at bounding box center [57, 531] width 41 height 14
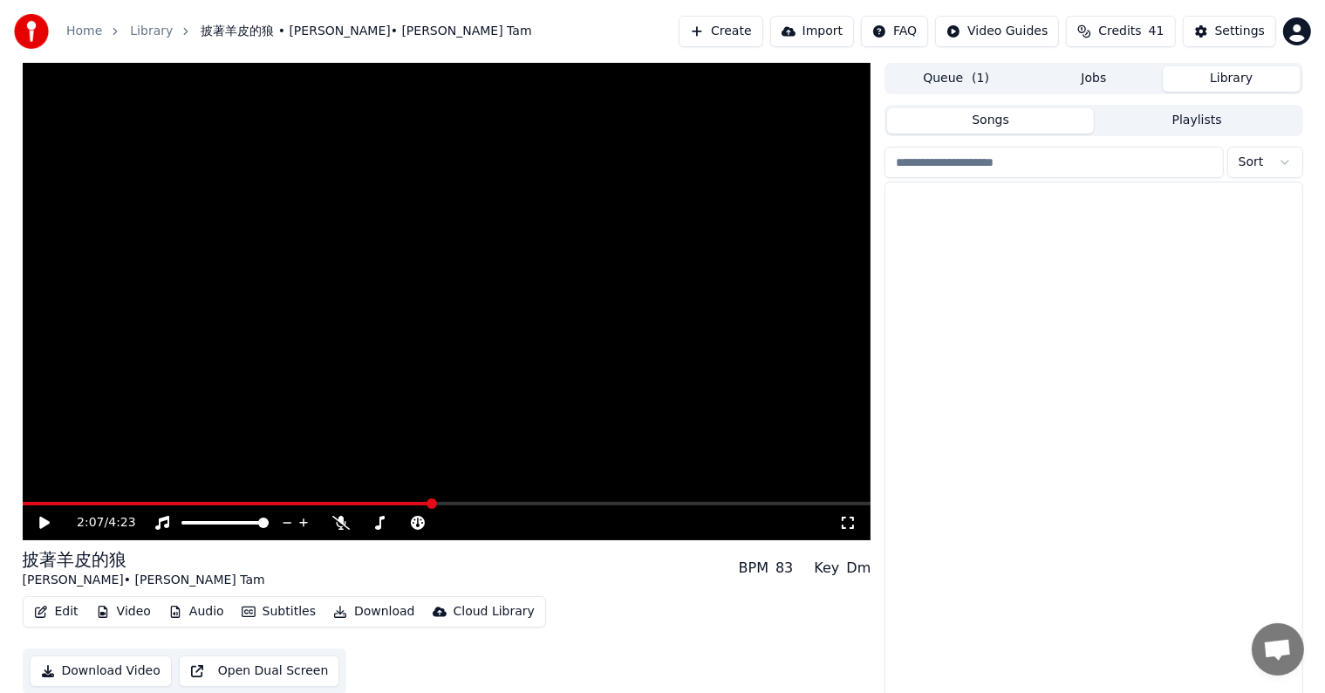
click at [1240, 84] on button "Library" at bounding box center [1232, 78] width 138 height 25
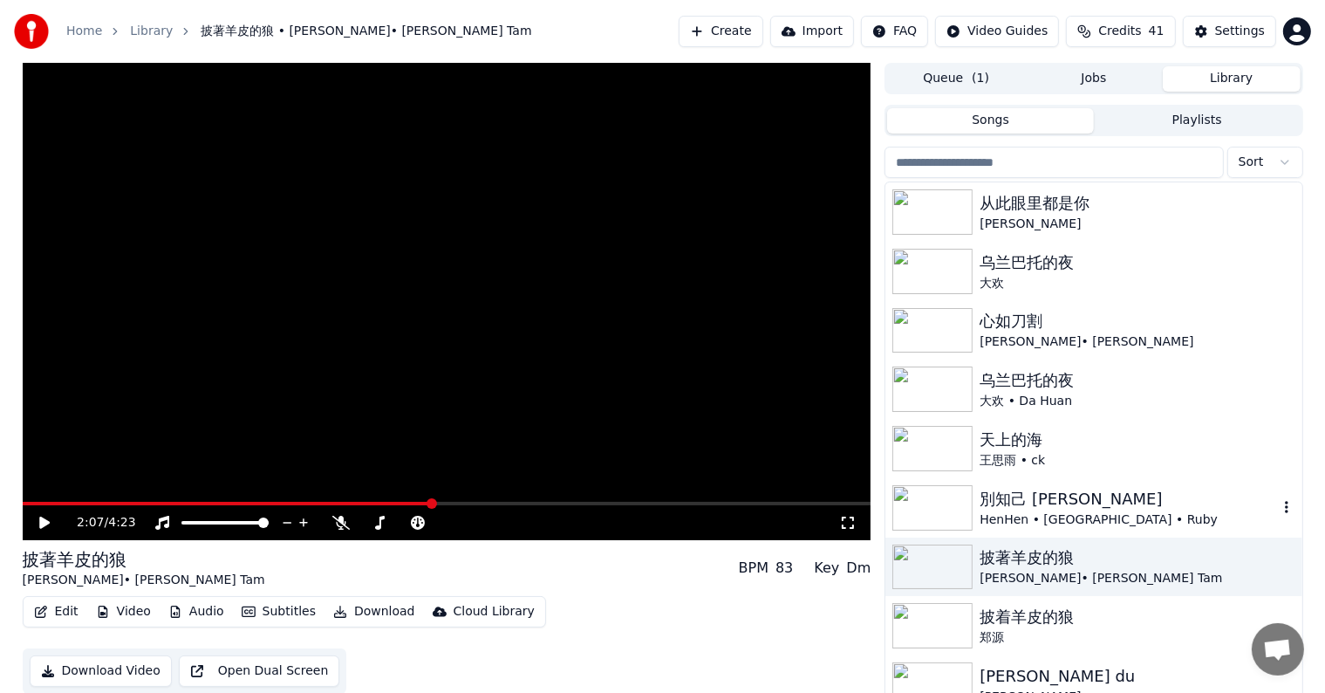
click at [939, 506] on img at bounding box center [933, 507] width 80 height 45
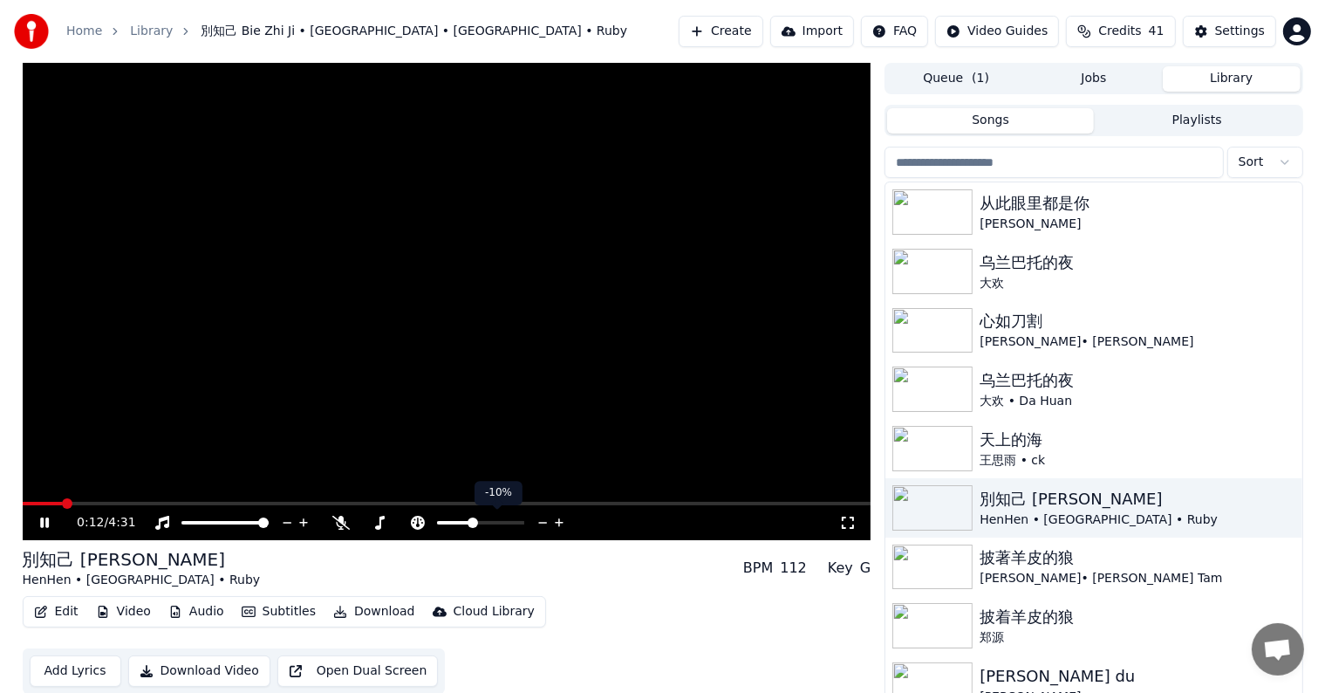
click at [561, 517] on icon at bounding box center [559, 522] width 17 height 17
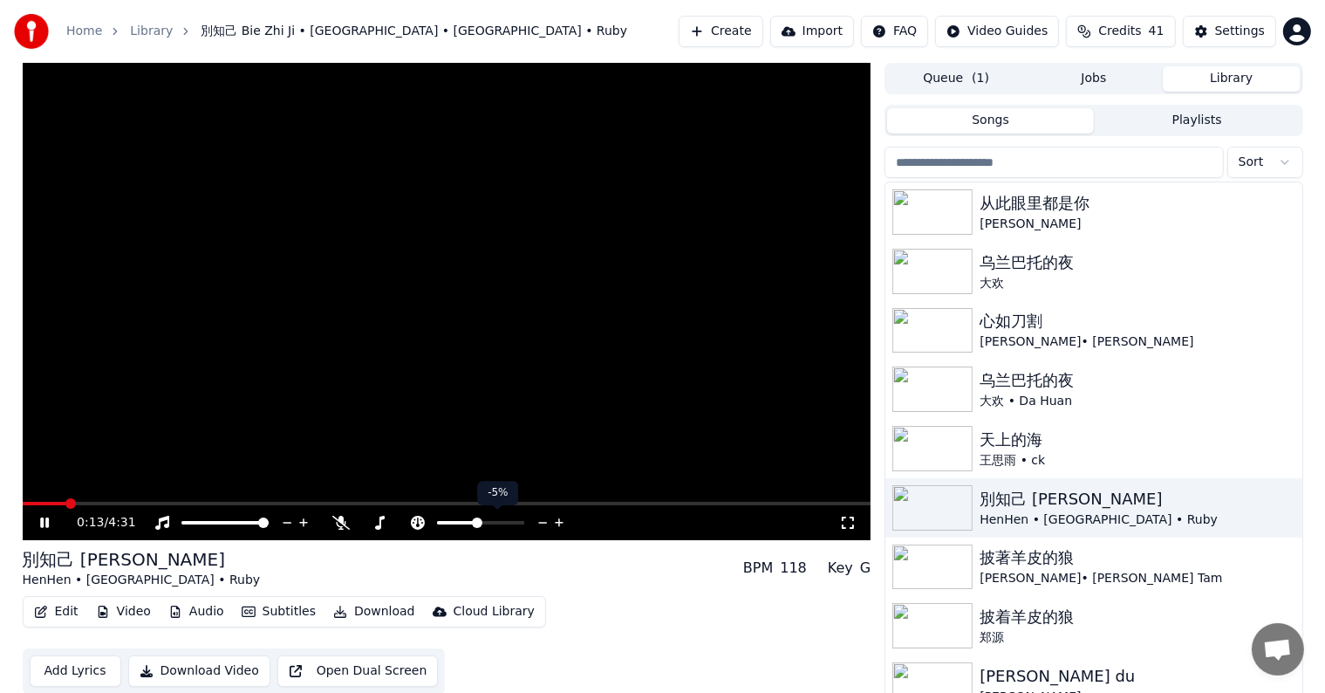
click at [561, 517] on icon at bounding box center [559, 522] width 17 height 17
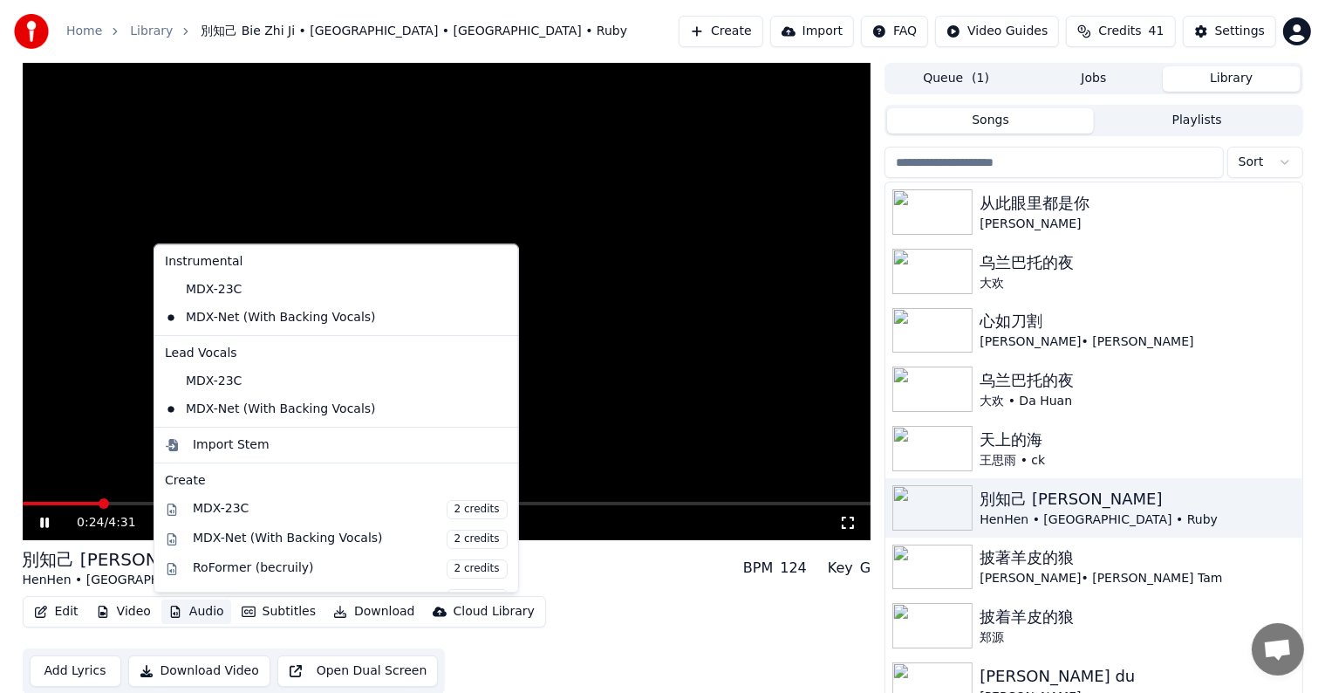
click at [188, 611] on button "Audio" at bounding box center [196, 611] width 70 height 24
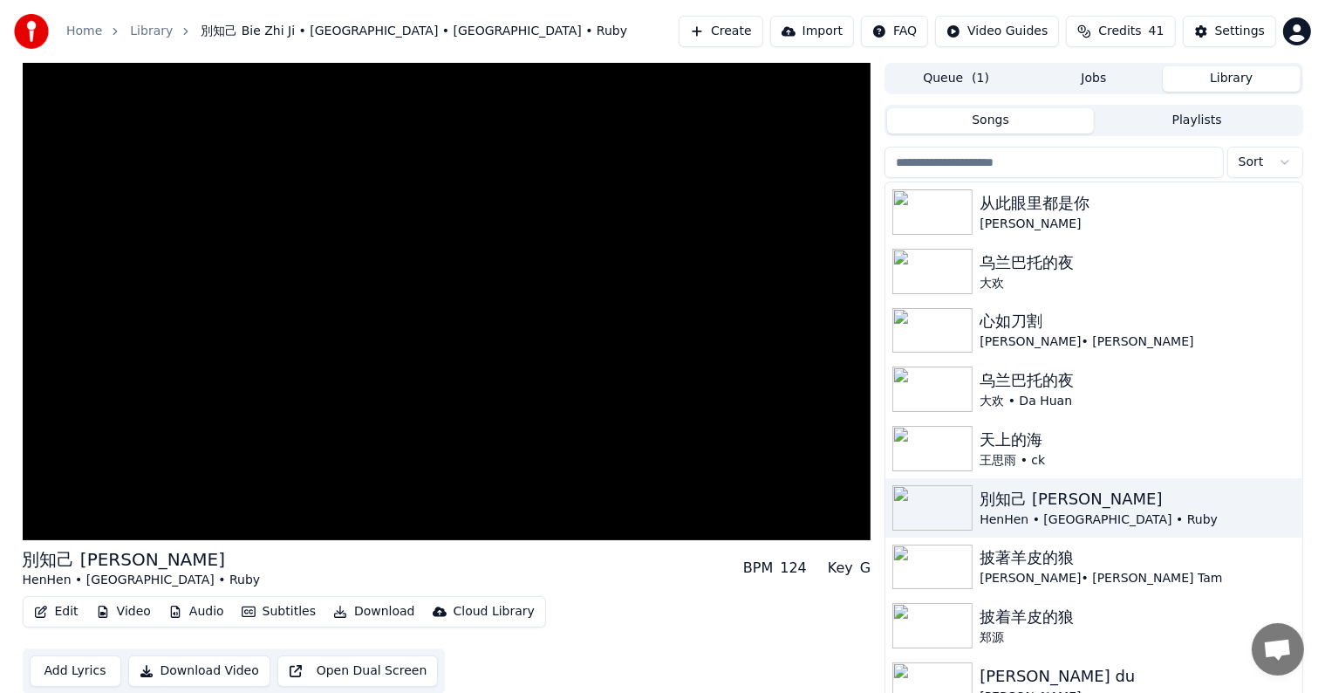
click at [599, 565] on div "別知己 Bie Zhi [PERSON_NAME] • [GEOGRAPHIC_DATA] • Ruby BPM 124 Key G" at bounding box center [447, 568] width 849 height 42
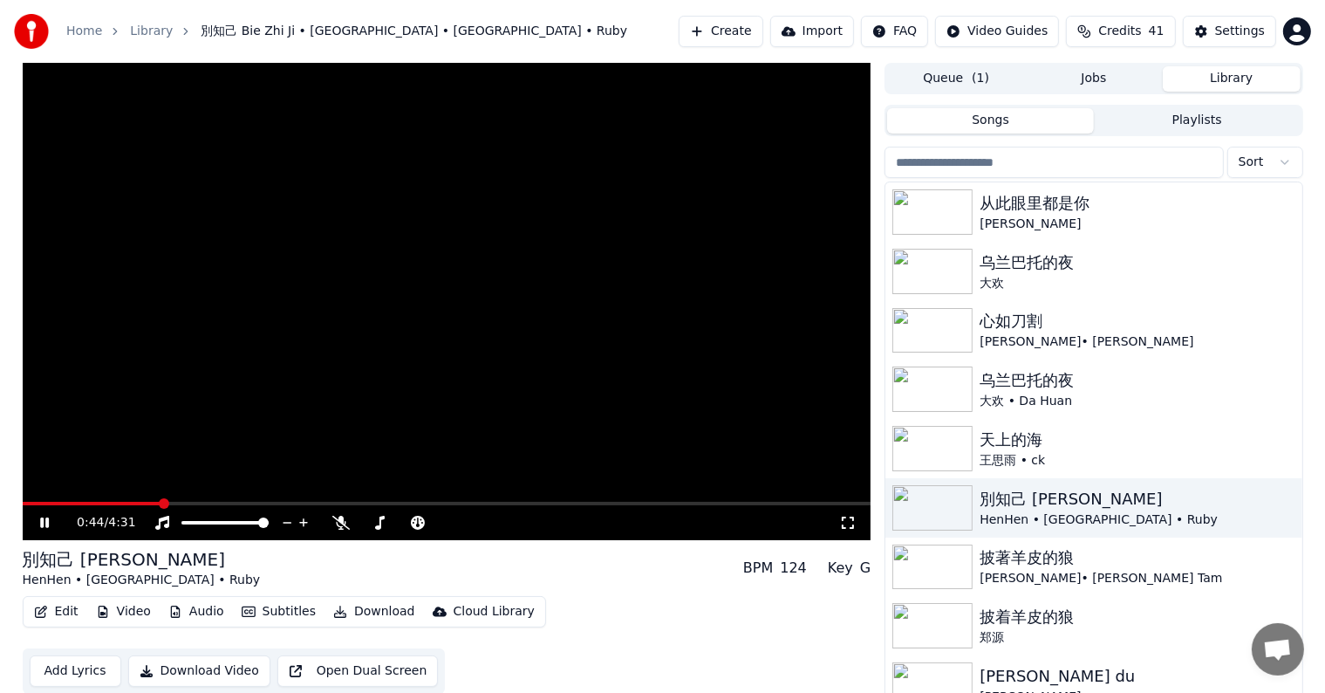
click at [284, 506] on div "0:44 / 4:31" at bounding box center [447, 522] width 849 height 35
click at [285, 503] on span at bounding box center [447, 503] width 849 height 3
click at [269, 503] on span at bounding box center [147, 503] width 248 height 3
click at [248, 503] on span at bounding box center [135, 503] width 225 height 3
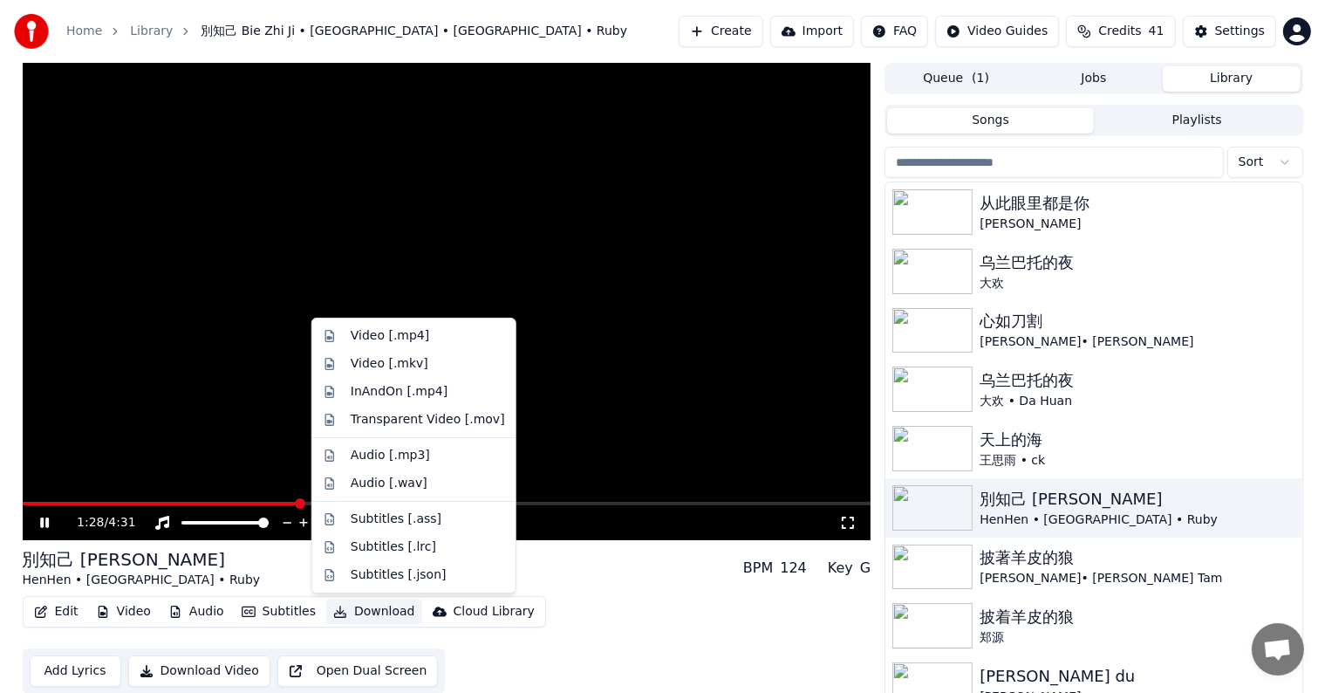
click at [382, 609] on button "Download" at bounding box center [374, 611] width 96 height 24
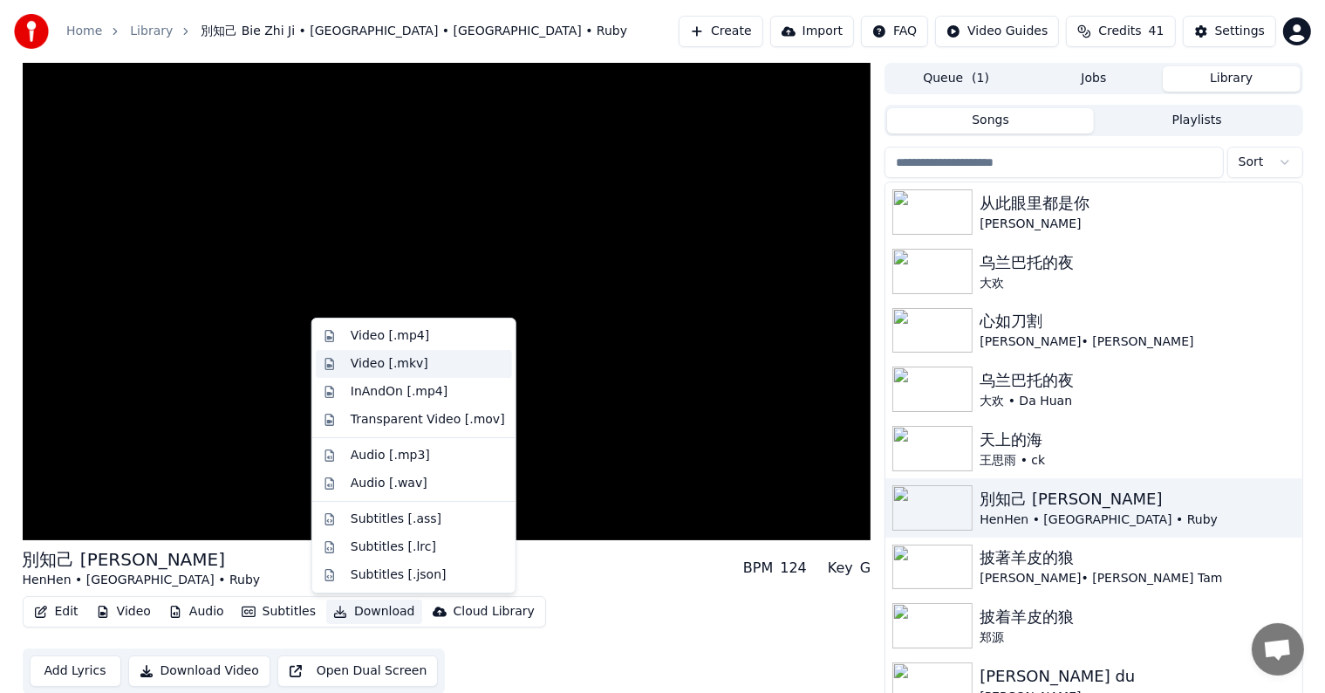
click at [394, 360] on div "Video [.mkv]" at bounding box center [390, 363] width 78 height 17
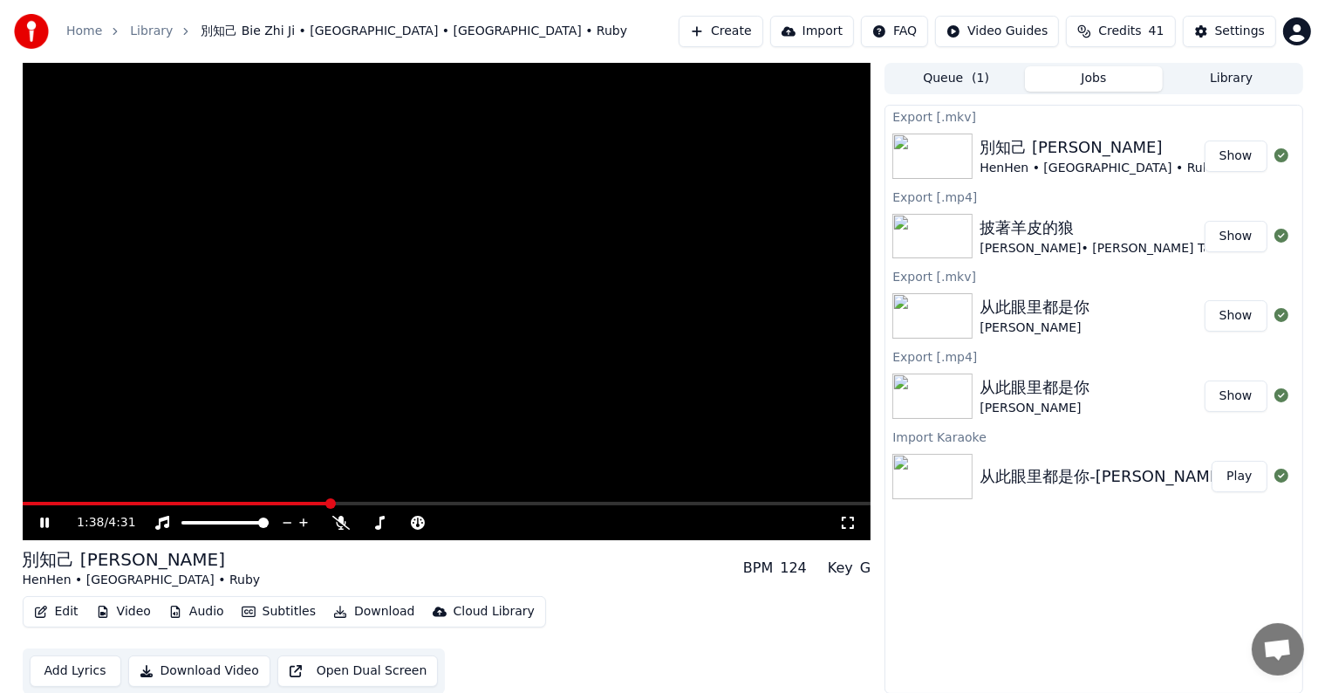
click at [1242, 150] on button "Show" at bounding box center [1236, 155] width 63 height 31
click at [43, 521] on icon at bounding box center [44, 522] width 9 height 10
click at [1233, 156] on button "Show" at bounding box center [1236, 155] width 63 height 31
